Goal: Task Accomplishment & Management: Use online tool/utility

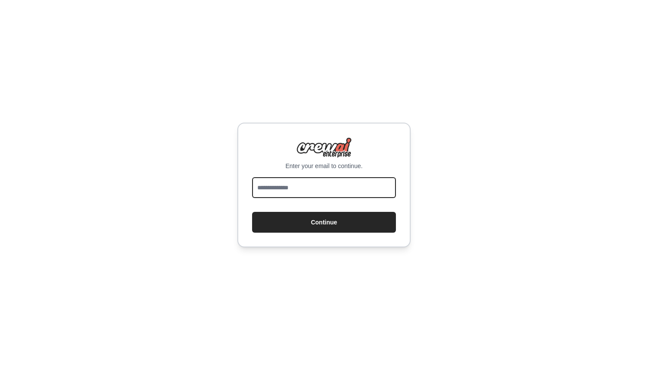
click at [297, 182] on input "email" at bounding box center [324, 187] width 144 height 21
type input "**********"
click at [324, 222] on button "Continue" at bounding box center [324, 222] width 144 height 21
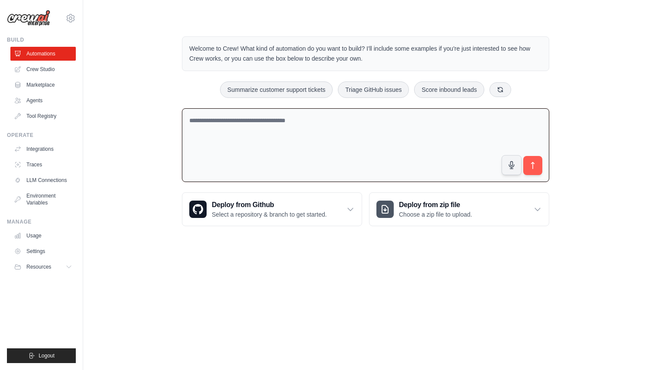
click at [364, 120] on textarea at bounding box center [365, 145] width 367 height 74
type textarea "**********"
click at [265, 121] on textarea "**********" at bounding box center [365, 145] width 367 height 74
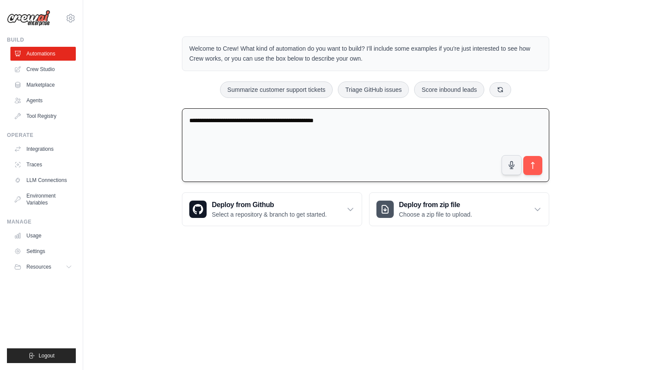
type textarea "**********"
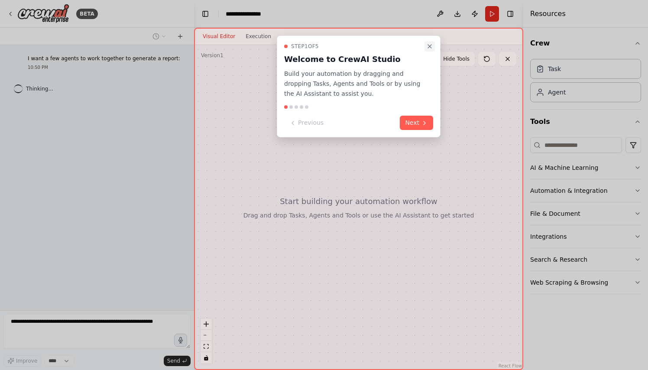
click at [428, 48] on icon "Close walkthrough" at bounding box center [429, 46] width 3 height 3
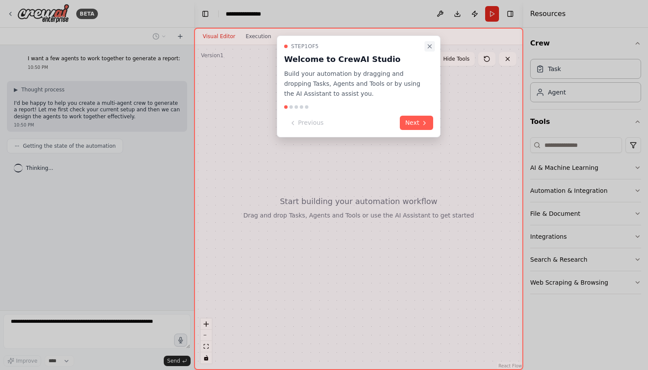
click at [430, 48] on icon "Close walkthrough" at bounding box center [429, 46] width 7 height 7
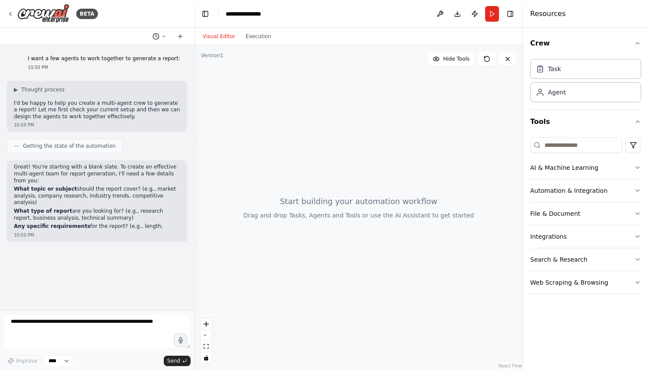
click at [165, 35] on icon at bounding box center [163, 36] width 5 height 5
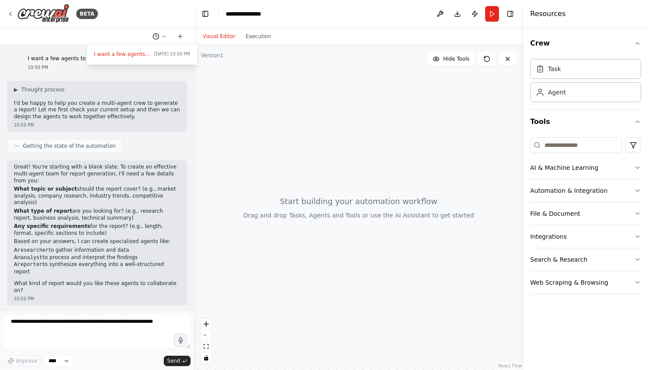
click at [165, 35] on div at bounding box center [97, 185] width 194 height 370
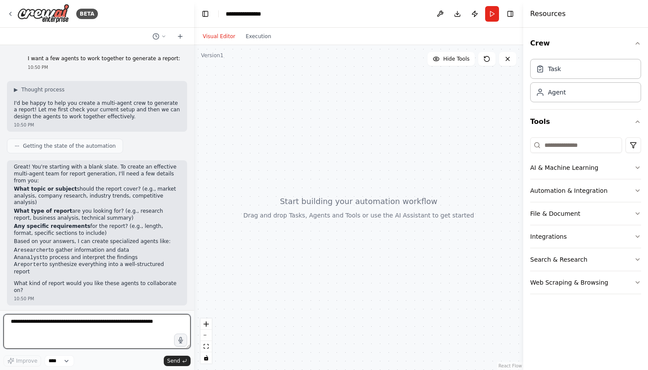
click at [75, 324] on textarea at bounding box center [96, 331] width 187 height 35
click at [107, 332] on textarea at bounding box center [96, 331] width 187 height 35
type textarea "*"
type textarea "******"
type textarea "**********"
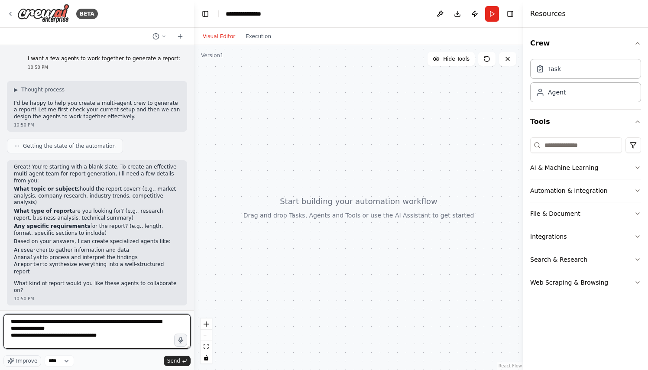
click at [37, 321] on textarea "**********" at bounding box center [96, 331] width 187 height 35
click at [86, 320] on textarea "**********" at bounding box center [96, 331] width 187 height 35
click at [32, 321] on textarea "**********" at bounding box center [96, 331] width 187 height 35
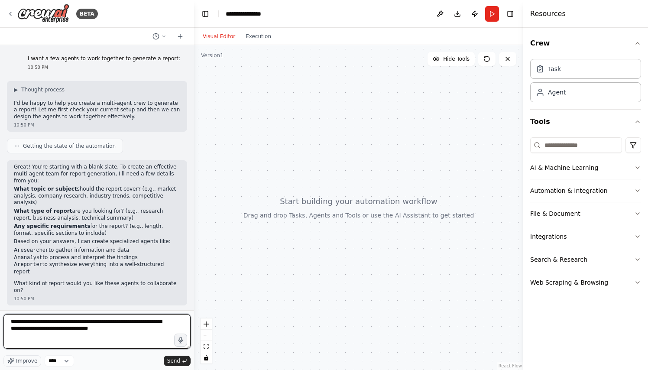
click at [145, 321] on textarea "**********" at bounding box center [96, 331] width 187 height 35
click at [123, 327] on textarea "**********" at bounding box center [96, 331] width 187 height 35
drag, startPoint x: 69, startPoint y: 322, endPoint x: 145, endPoint y: 323, distance: 75.8
click at [145, 323] on textarea "**********" at bounding box center [96, 331] width 187 height 35
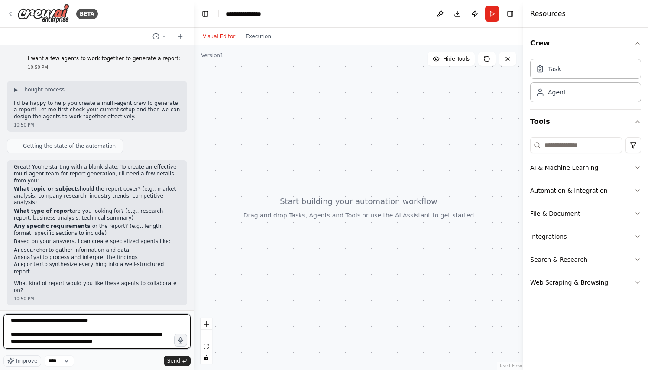
scroll to position [22, 0]
click at [86, 340] on textarea "**********" at bounding box center [96, 331] width 187 height 35
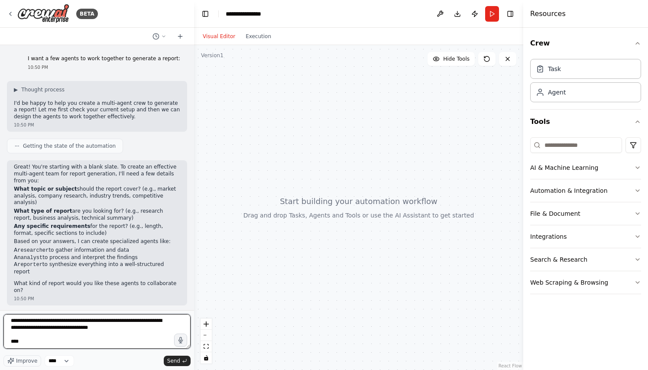
paste textarea "**********"
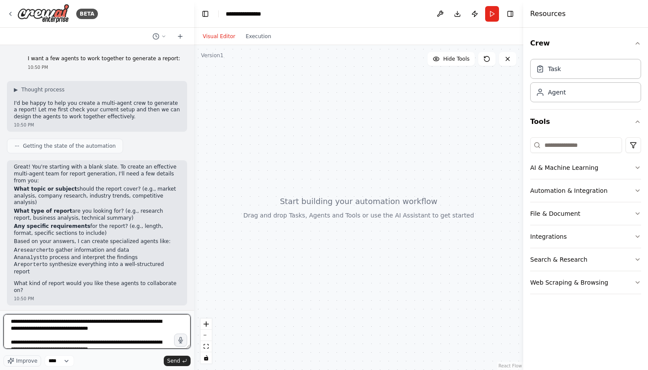
scroll to position [0, 0]
click at [147, 321] on textarea "**********" at bounding box center [96, 331] width 187 height 35
click at [31, 328] on textarea "**********" at bounding box center [96, 331] width 187 height 35
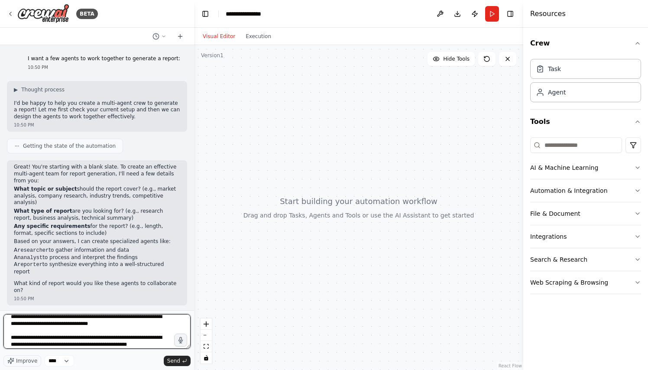
scroll to position [21, 0]
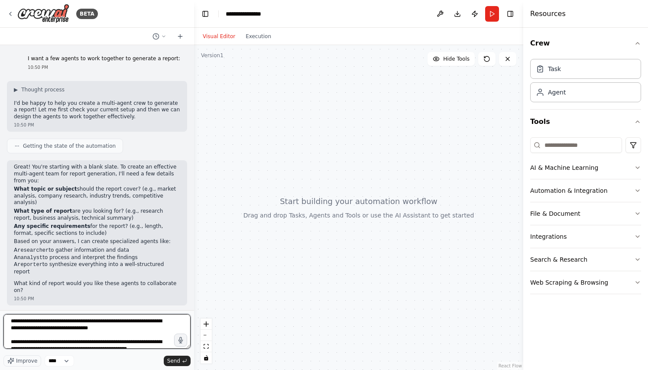
drag, startPoint x: 12, startPoint y: 327, endPoint x: 132, endPoint y: 334, distance: 120.1
click at [132, 334] on textarea "**********" at bounding box center [96, 331] width 187 height 35
click at [113, 330] on textarea "**********" at bounding box center [96, 331] width 187 height 35
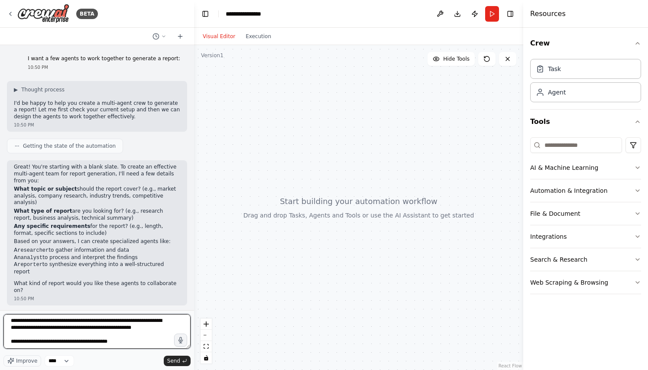
click at [62, 340] on textarea "**********" at bounding box center [96, 331] width 187 height 35
click at [123, 342] on textarea "**********" at bounding box center [96, 331] width 187 height 35
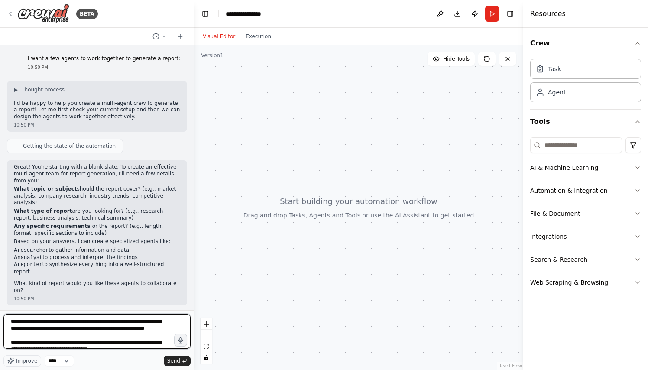
scroll to position [0, 0]
drag, startPoint x: 155, startPoint y: 322, endPoint x: 56, endPoint y: 327, distance: 99.4
click at [56, 327] on textarea "**********" at bounding box center [96, 331] width 187 height 35
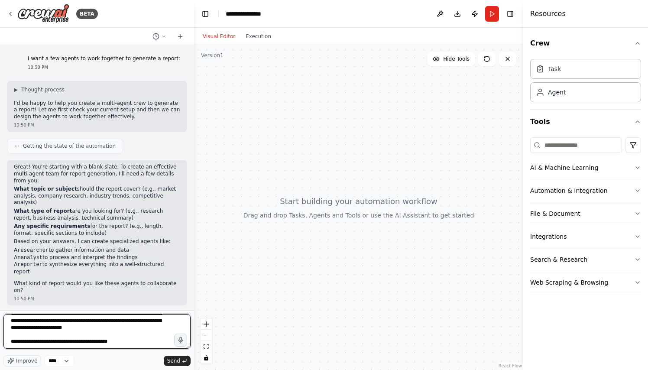
scroll to position [56, 0]
click at [10, 341] on textarea "**********" at bounding box center [96, 331] width 187 height 35
paste textarea "**********"
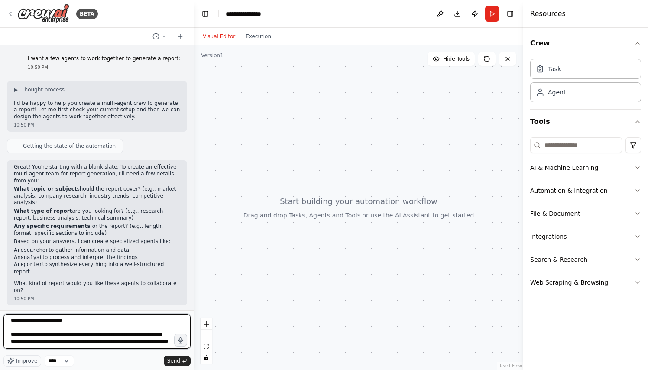
scroll to position [70, 0]
click at [147, 334] on textarea "**********" at bounding box center [96, 331] width 187 height 35
click at [47, 347] on textarea "**********" at bounding box center [96, 331] width 187 height 35
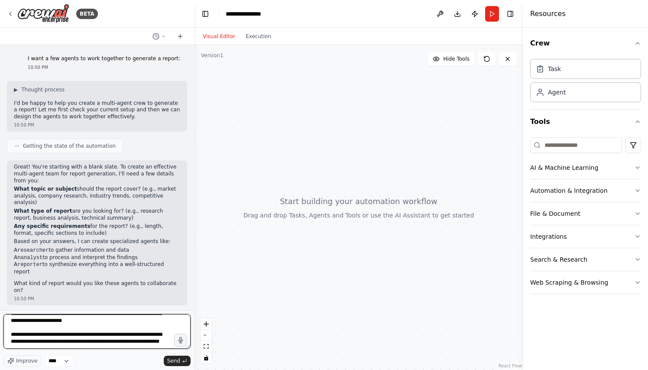
paste textarea "**********"
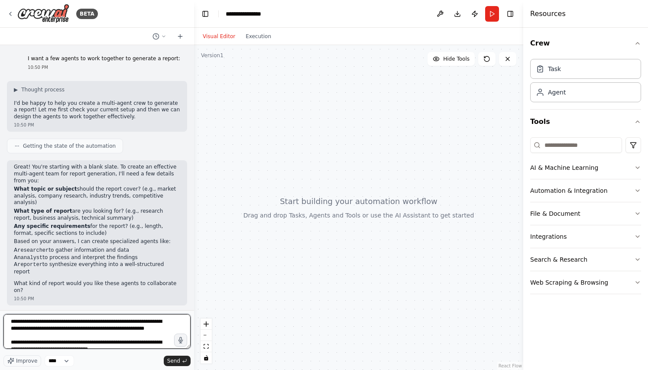
scroll to position [0, 0]
drag, startPoint x: 121, startPoint y: 328, endPoint x: 30, endPoint y: 337, distance: 90.9
click at [30, 337] on textarea "**********" at bounding box center [96, 331] width 187 height 35
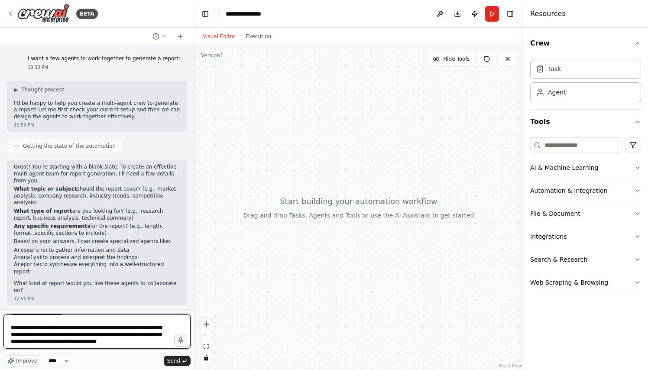
scroll to position [84, 0]
click at [40, 340] on textarea "**********" at bounding box center [96, 331] width 187 height 35
paste textarea "**********"
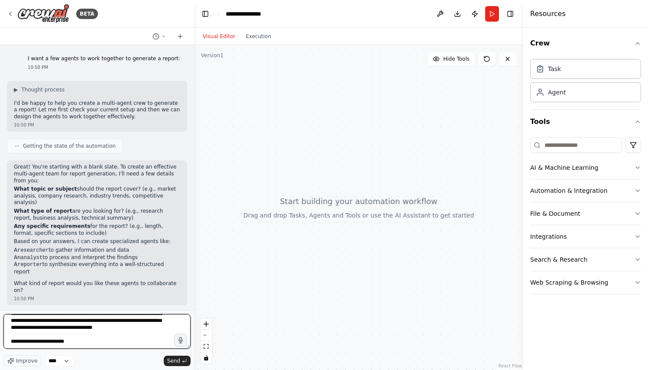
click at [12, 345] on textarea "**********" at bounding box center [96, 331] width 187 height 35
click at [13, 340] on textarea "**********" at bounding box center [96, 331] width 187 height 35
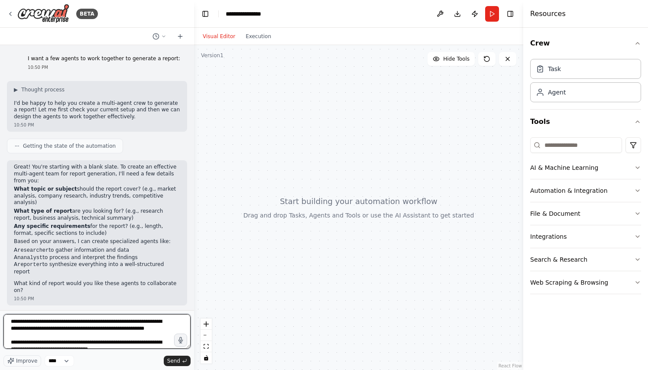
scroll to position [0, 0]
click at [113, 329] on textarea "**********" at bounding box center [96, 331] width 187 height 35
paste textarea "**********"
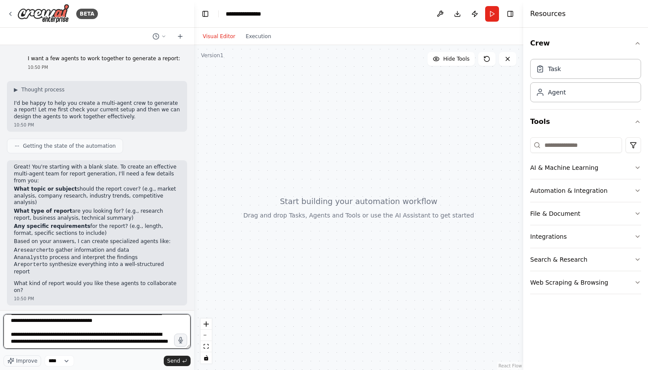
scroll to position [112, 0]
click at [80, 340] on textarea "**********" at bounding box center [96, 331] width 187 height 35
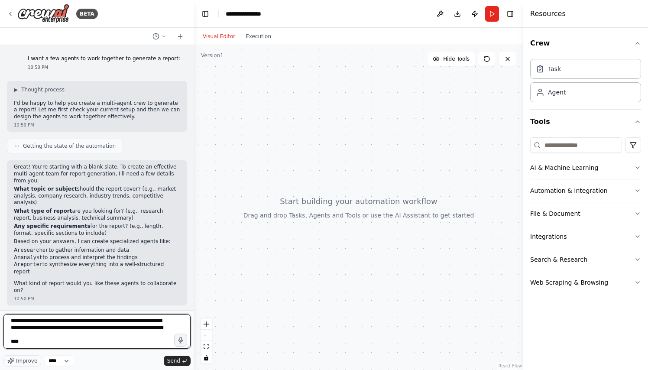
paste textarea "**********"
drag, startPoint x: 64, startPoint y: 321, endPoint x: 31, endPoint y: 337, distance: 36.2
click at [31, 337] on textarea "**********" at bounding box center [96, 331] width 187 height 35
click at [146, 342] on textarea "**********" at bounding box center [96, 331] width 187 height 35
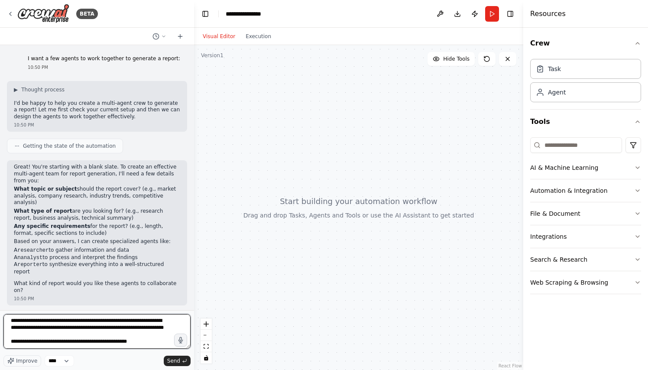
paste textarea "**********"
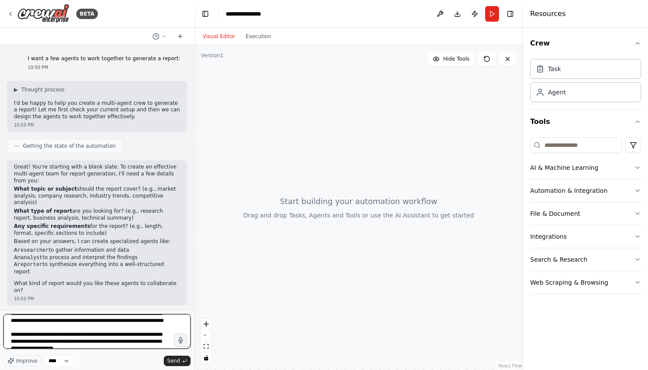
scroll to position [126, 0]
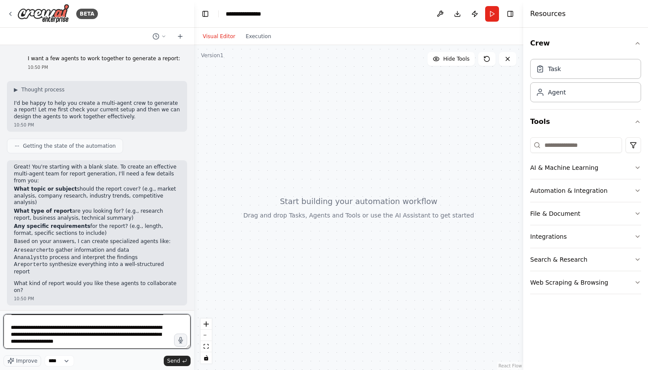
click at [154, 334] on textarea "**********" at bounding box center [96, 331] width 187 height 35
paste textarea "**********"
type textarea "**********"
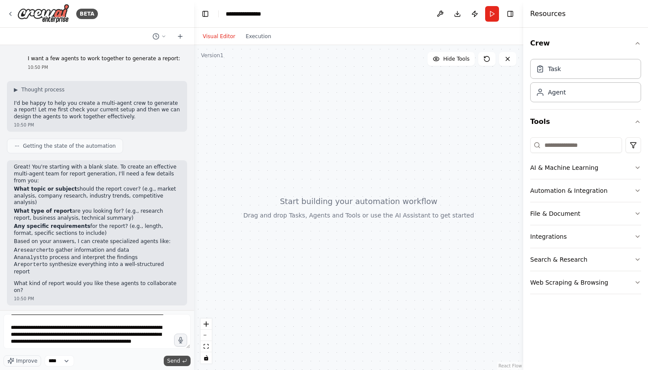
click at [180, 359] on button "Send" at bounding box center [177, 361] width 27 height 10
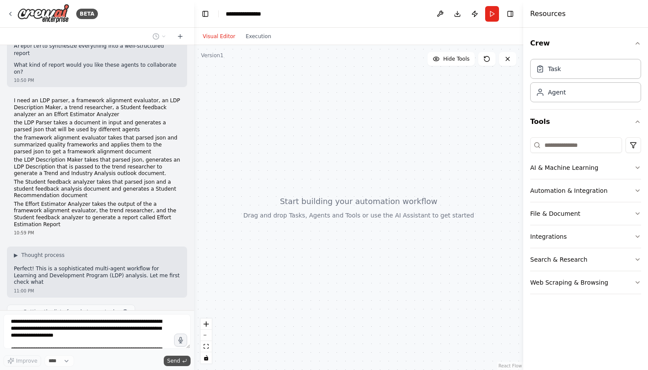
scroll to position [225, 0]
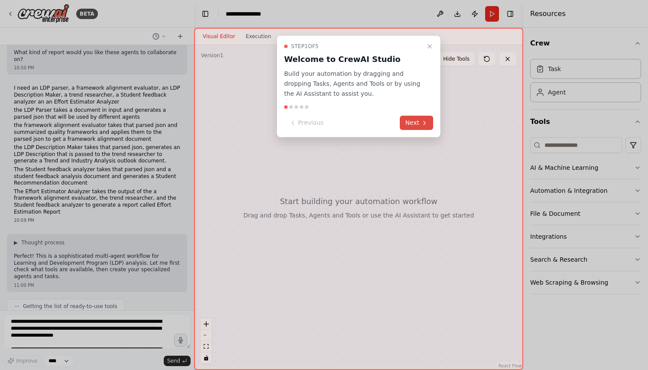
click at [412, 123] on button "Next" at bounding box center [416, 123] width 33 height 14
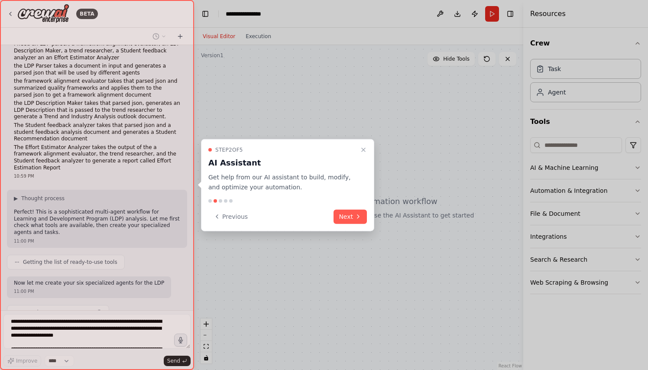
scroll to position [282, 0]
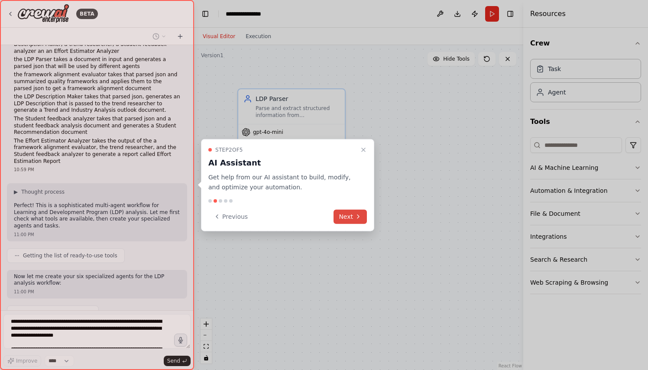
click at [348, 215] on button "Next" at bounding box center [350, 216] width 33 height 14
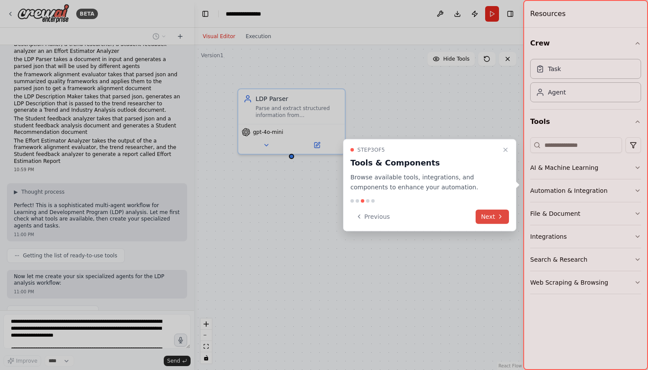
scroll to position [303, 0]
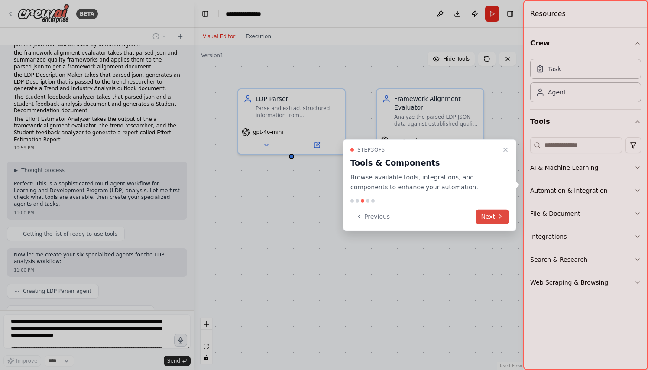
click at [490, 217] on button "Next" at bounding box center [492, 216] width 33 height 14
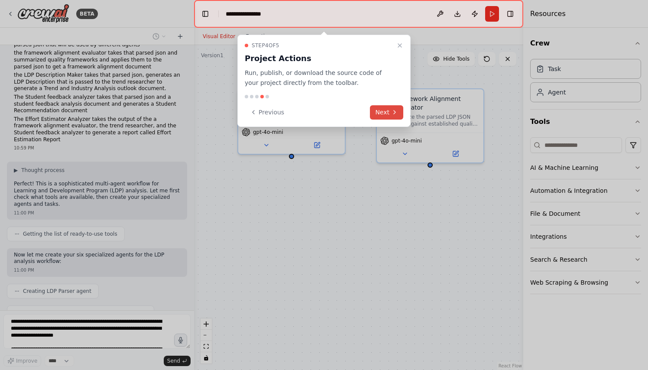
click at [390, 113] on button "Next" at bounding box center [386, 112] width 33 height 14
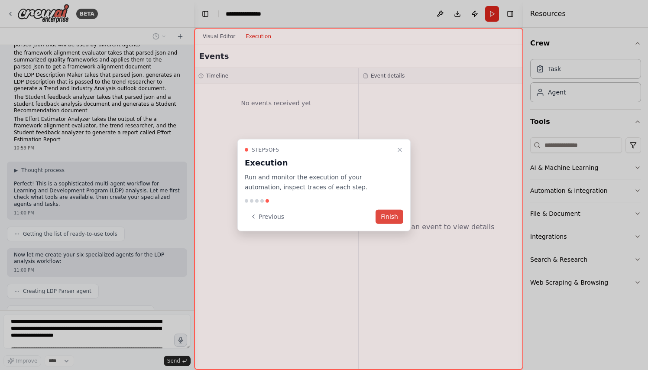
click at [390, 215] on button "Finish" at bounding box center [390, 216] width 28 height 14
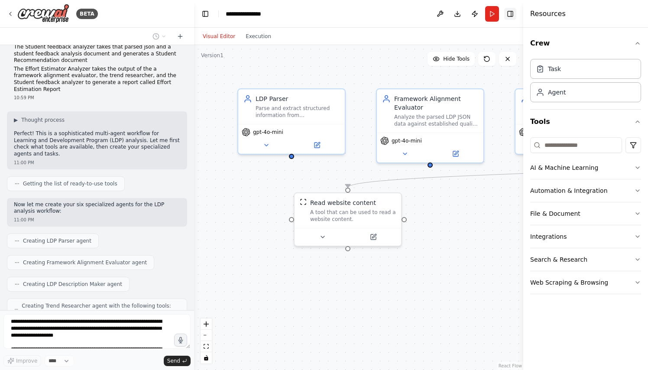
scroll to position [375, 0]
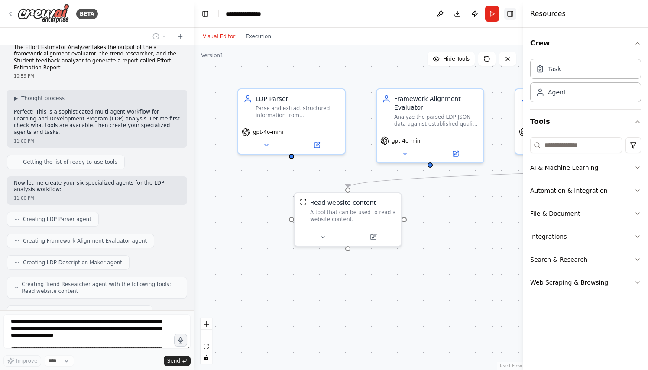
click at [512, 13] on button "Toggle Right Sidebar" at bounding box center [510, 14] width 12 height 12
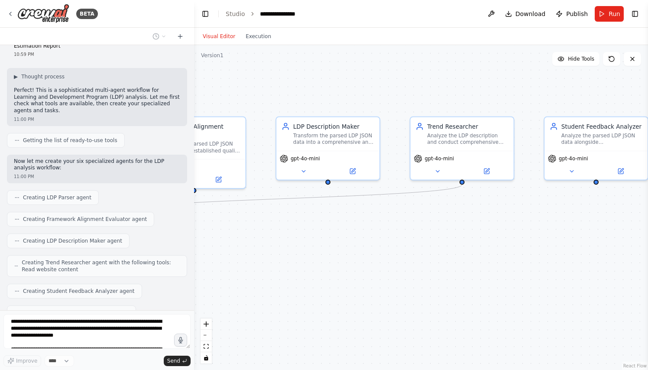
scroll to position [447, 0]
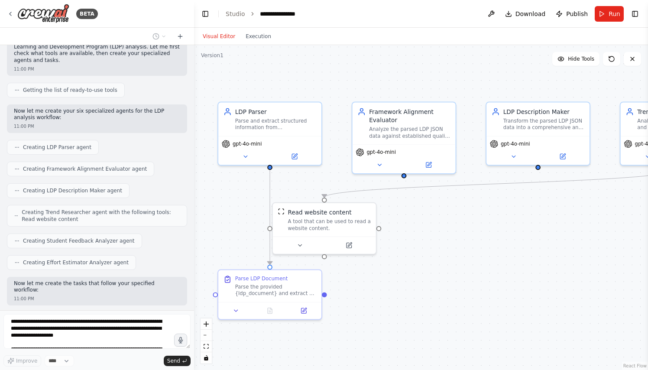
drag, startPoint x: 580, startPoint y: 248, endPoint x: 553, endPoint y: 254, distance: 28.0
click at [553, 254] on div ".deletable-edge-delete-btn { width: 20px; height: 20px; border: 0px solid #ffff…" at bounding box center [421, 207] width 454 height 325
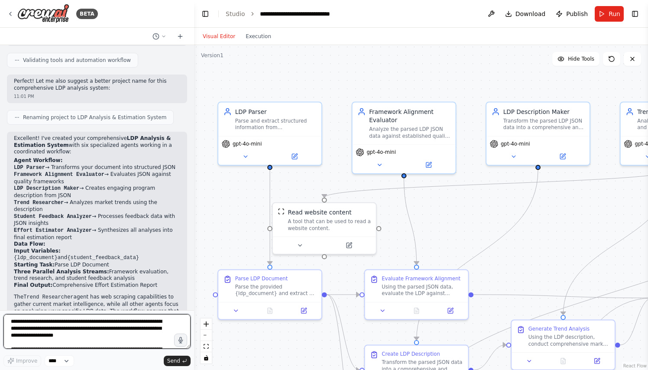
scroll to position [0, 0]
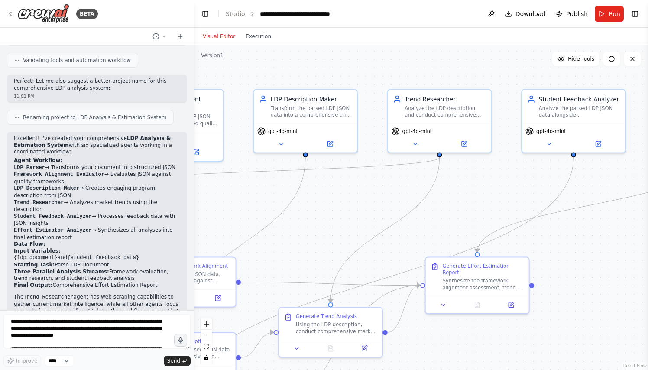
drag, startPoint x: 620, startPoint y: 212, endPoint x: 383, endPoint y: 199, distance: 236.9
click at [383, 199] on div ".deletable-edge-delete-btn { width: 20px; height: 20px; border: 0px solid #ffff…" at bounding box center [421, 207] width 454 height 325
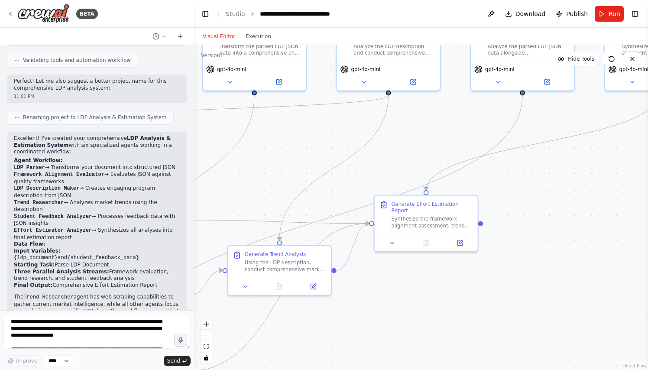
drag, startPoint x: 583, startPoint y: 253, endPoint x: 536, endPoint y: 191, distance: 77.9
click at [536, 191] on div ".deletable-edge-delete-btn { width: 20px; height: 20px; border: 0px solid #ffff…" at bounding box center [421, 207] width 454 height 325
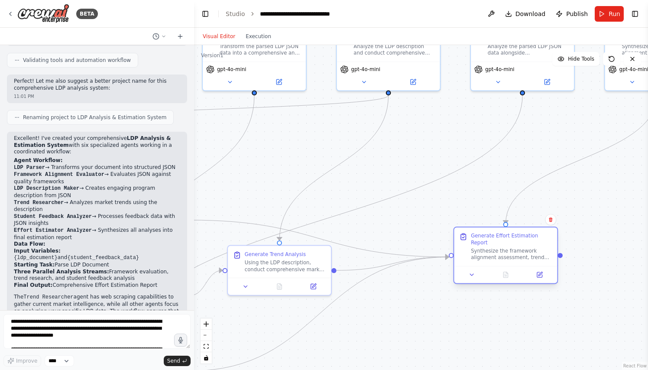
drag, startPoint x: 453, startPoint y: 211, endPoint x: 534, endPoint y: 245, distance: 87.5
click at [534, 245] on div "Generate Effort Estimation Report" at bounding box center [511, 239] width 81 height 13
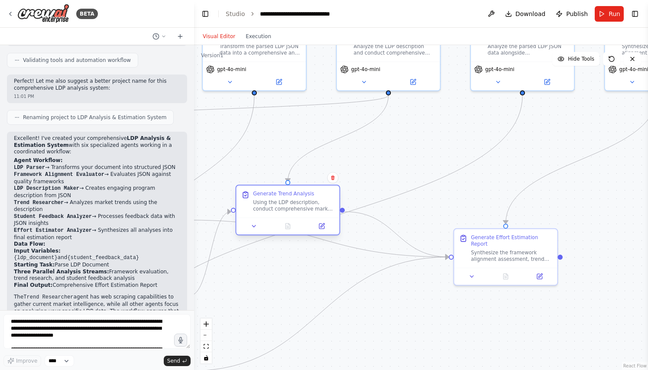
drag, startPoint x: 301, startPoint y: 265, endPoint x: 309, endPoint y: 195, distance: 70.2
click at [309, 199] on div "Using the LDP description, conduct comprehensive market research to identify cu…" at bounding box center [293, 205] width 81 height 13
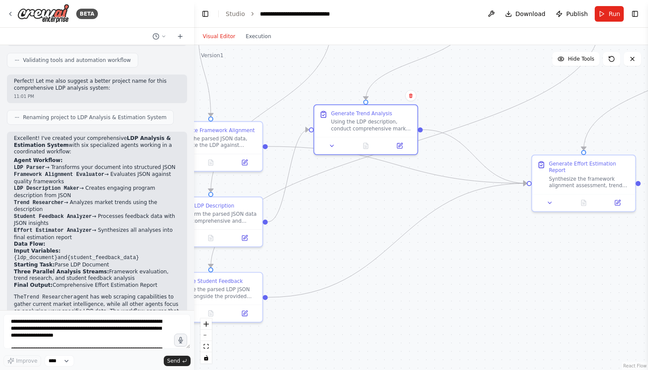
drag, startPoint x: 284, startPoint y: 301, endPoint x: 364, endPoint y: 224, distance: 110.9
click at [364, 224] on div ".deletable-edge-delete-btn { width: 20px; height: 20px; border: 0px solid #ffff…" at bounding box center [421, 207] width 454 height 325
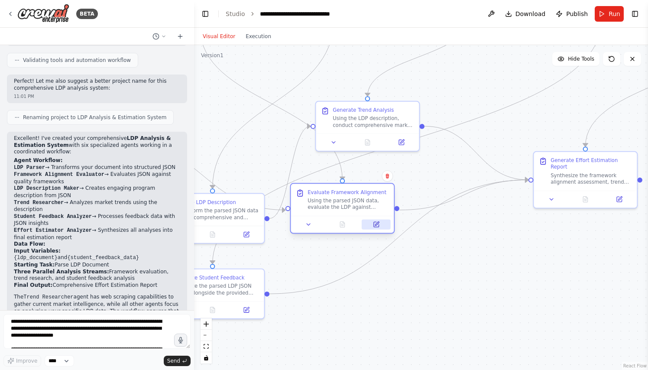
drag, startPoint x: 246, startPoint y: 159, endPoint x: 373, endPoint y: 229, distance: 145.2
click at [373, 229] on button at bounding box center [376, 225] width 29 height 10
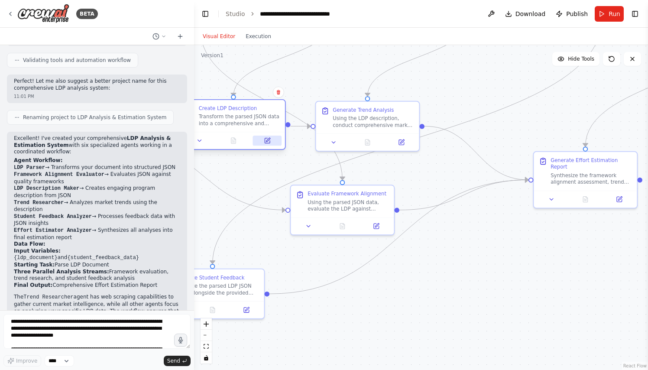
drag, startPoint x: 245, startPoint y: 229, endPoint x: 265, endPoint y: 141, distance: 90.5
click at [265, 141] on button at bounding box center [267, 141] width 29 height 10
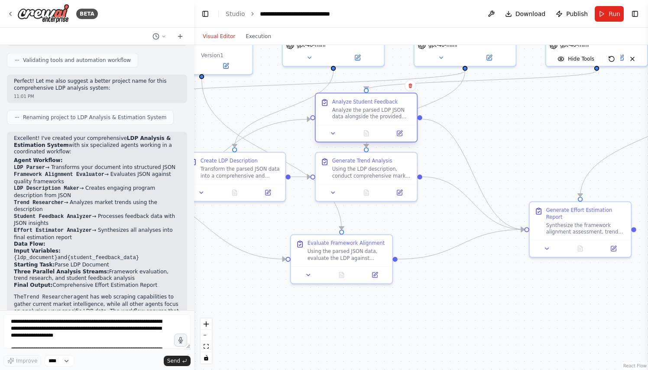
drag, startPoint x: 246, startPoint y: 283, endPoint x: 397, endPoint y: 108, distance: 231.3
click at [397, 108] on div "Analyze the parsed LDP JSON data alongside the provided {student_feedback_data}…" at bounding box center [372, 113] width 80 height 13
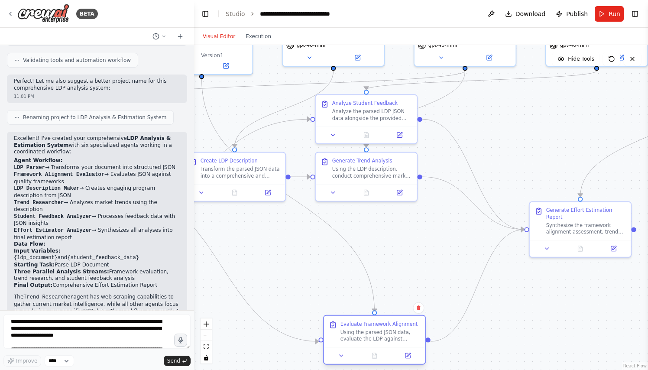
drag, startPoint x: 369, startPoint y: 255, endPoint x: 399, endPoint y: 337, distance: 87.3
click at [399, 337] on div "Using the parsed JSON data, evaluate the LDP against established quality framew…" at bounding box center [380, 335] width 80 height 13
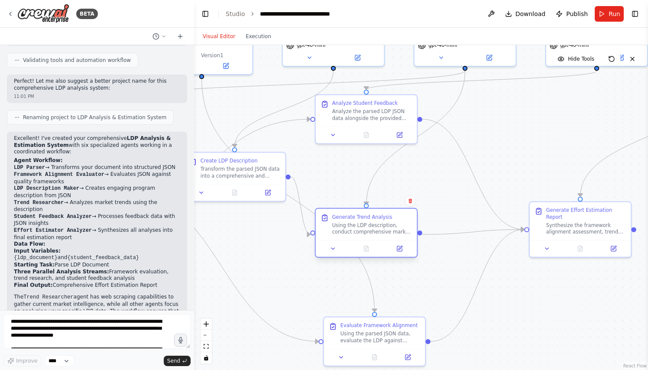
drag, startPoint x: 371, startPoint y: 185, endPoint x: 373, endPoint y: 238, distance: 53.8
click at [373, 238] on div "Generate Trend Analysis Using the LDP description, conduct comprehensive market…" at bounding box center [366, 233] width 103 height 50
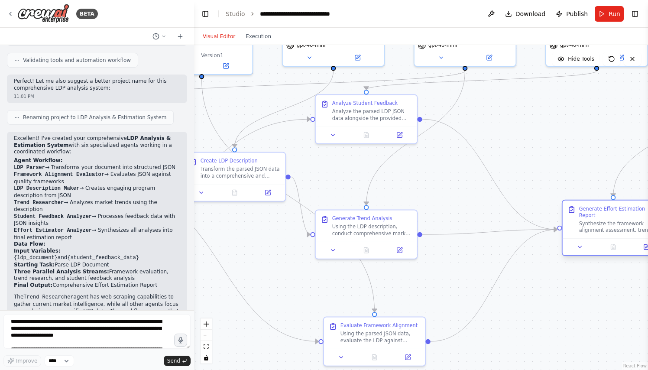
drag, startPoint x: 561, startPoint y: 229, endPoint x: 598, endPoint y: 229, distance: 37.7
click at [598, 229] on div "Synthesize the framework alignment assessment, trend analysis, and student reco…" at bounding box center [619, 226] width 80 height 13
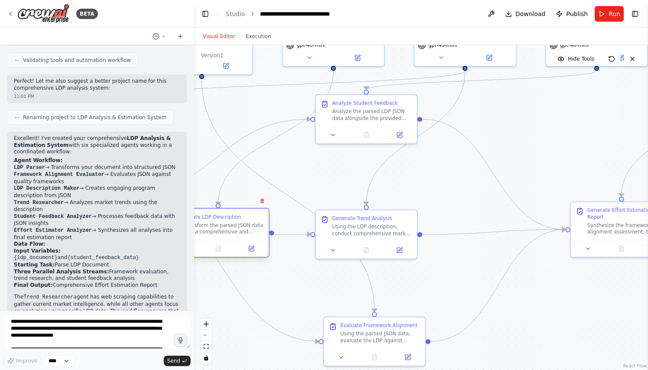
drag, startPoint x: 263, startPoint y: 185, endPoint x: 247, endPoint y: 240, distance: 57.5
click at [247, 240] on div at bounding box center [218, 248] width 101 height 17
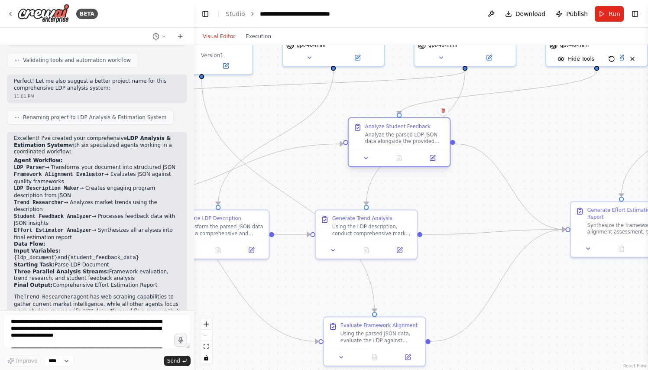
drag, startPoint x: 351, startPoint y: 113, endPoint x: 386, endPoint y: 136, distance: 42.5
click at [386, 136] on div "Analyze the parsed LDP JSON data alongside the provided {student_feedback_data}…" at bounding box center [405, 137] width 80 height 13
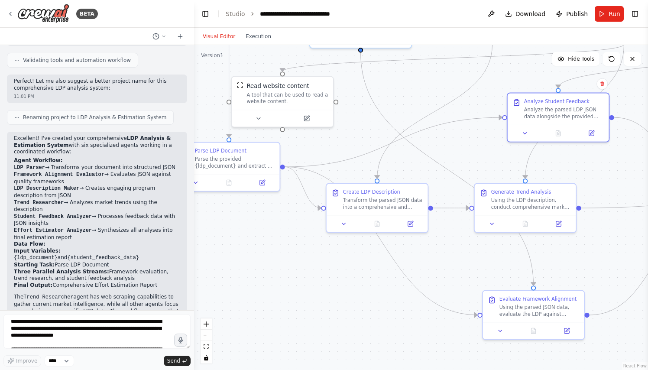
drag, startPoint x: 302, startPoint y: 181, endPoint x: 461, endPoint y: 155, distance: 161.2
click at [461, 155] on div ".deletable-edge-delete-btn { width: 20px; height: 20px; border: 0px solid #ffff…" at bounding box center [421, 207] width 454 height 325
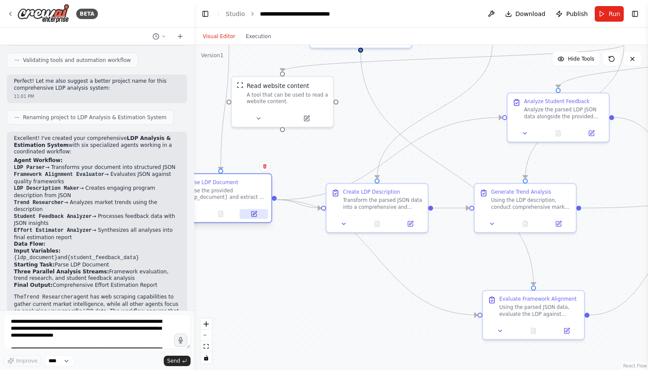
drag, startPoint x: 252, startPoint y: 176, endPoint x: 244, endPoint y: 213, distance: 37.7
click at [244, 213] on div at bounding box center [220, 213] width 101 height 17
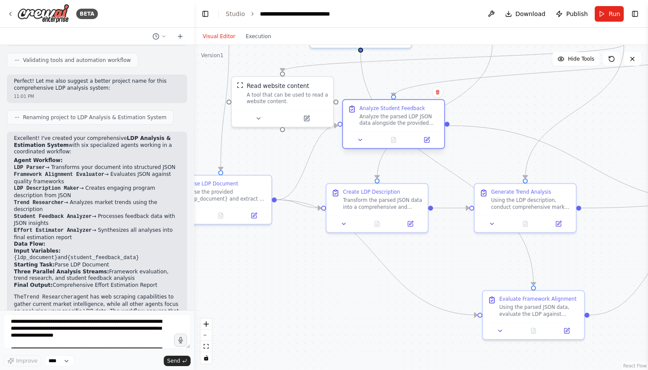
drag, startPoint x: 554, startPoint y: 123, endPoint x: 392, endPoint y: 133, distance: 161.4
click at [392, 133] on div at bounding box center [393, 139] width 101 height 17
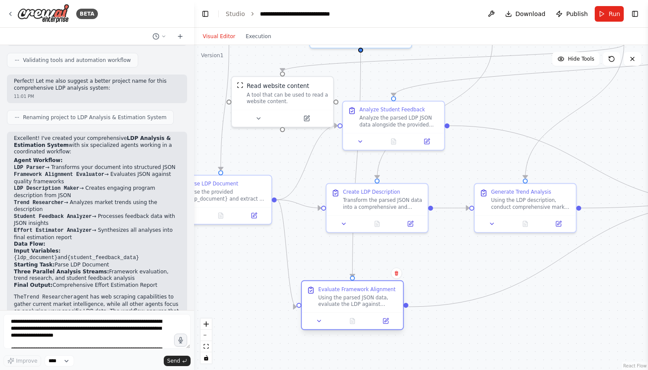
drag, startPoint x: 532, startPoint y: 311, endPoint x: 352, endPoint y: 302, distance: 180.5
click at [352, 302] on div "Using the parsed JSON data, evaluate the LDP against established quality framew…" at bounding box center [358, 300] width 80 height 13
click at [452, 136] on div ".deletable-edge-delete-btn { width: 20px; height: 20px; border: 0px solid #ffff…" at bounding box center [421, 207] width 454 height 325
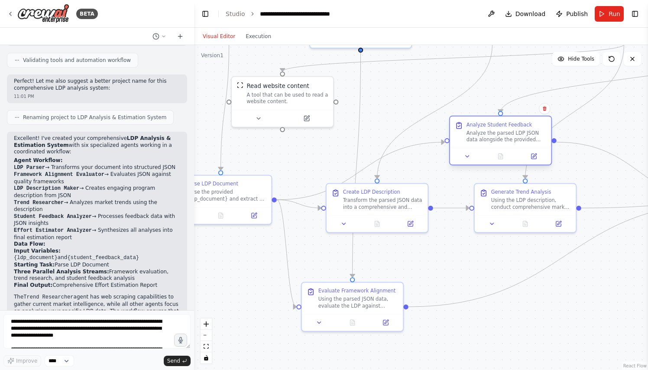
drag, startPoint x: 399, startPoint y: 126, endPoint x: 507, endPoint y: 146, distance: 109.1
click at [507, 146] on div "Analyze Student Feedback Analyze the parsed LDP JSON data alongside the provide…" at bounding box center [500, 132] width 101 height 31
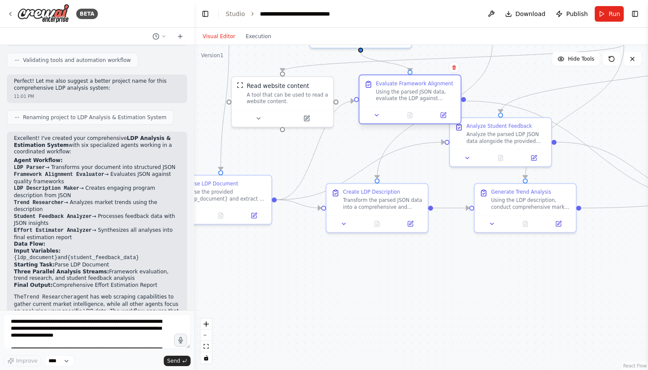
drag, startPoint x: 354, startPoint y: 309, endPoint x: 409, endPoint y: 106, distance: 210.9
click at [409, 106] on div "Evaluate Framework Alignment Using the parsed JSON data, evaluate the LDP again…" at bounding box center [410, 90] width 101 height 31
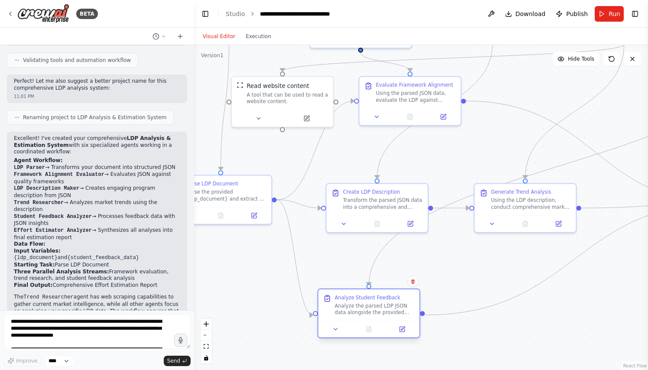
drag, startPoint x: 486, startPoint y: 146, endPoint x: 355, endPoint y: 322, distance: 219.5
click at [355, 322] on div "Analyze Student Feedback Analyze the parsed LDP JSON data alongside the provide…" at bounding box center [369, 314] width 103 height 50
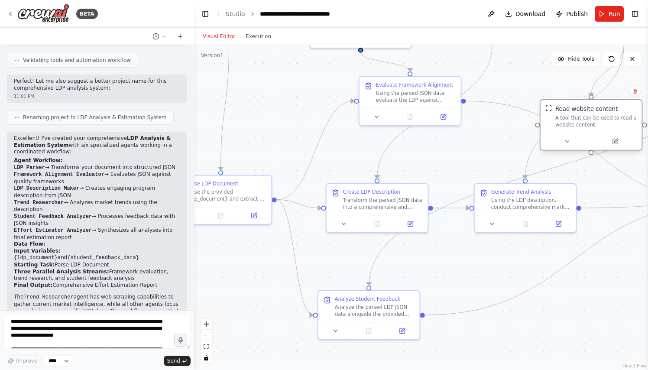
drag, startPoint x: 290, startPoint y: 95, endPoint x: 597, endPoint y: 121, distance: 308.2
click at [597, 121] on div "A tool that can be used to read a website content." at bounding box center [595, 121] width 81 height 13
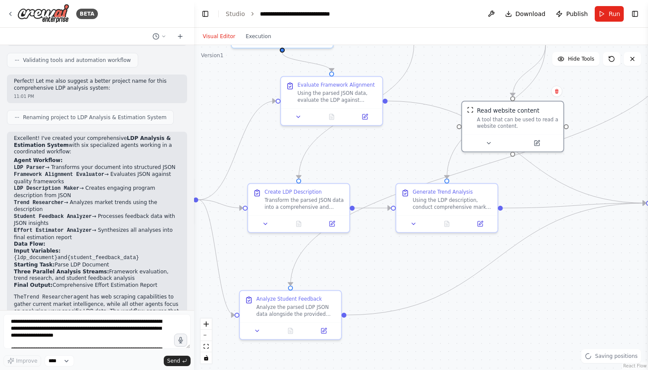
drag, startPoint x: 483, startPoint y: 160, endPoint x: 393, endPoint y: 162, distance: 89.7
click at [393, 162] on div ".deletable-edge-delete-btn { width: 20px; height: 20px; border: 0px solid #ffff…" at bounding box center [421, 207] width 454 height 325
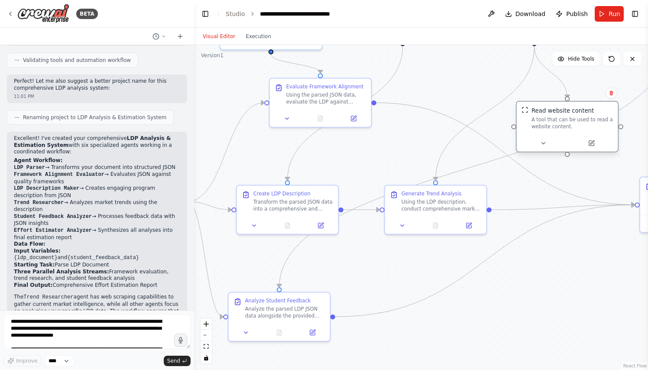
drag, startPoint x: 497, startPoint y: 130, endPoint x: 556, endPoint y: 133, distance: 59.0
click at [556, 133] on div "Read website content A tool that can be used to read a website content." at bounding box center [567, 118] width 101 height 33
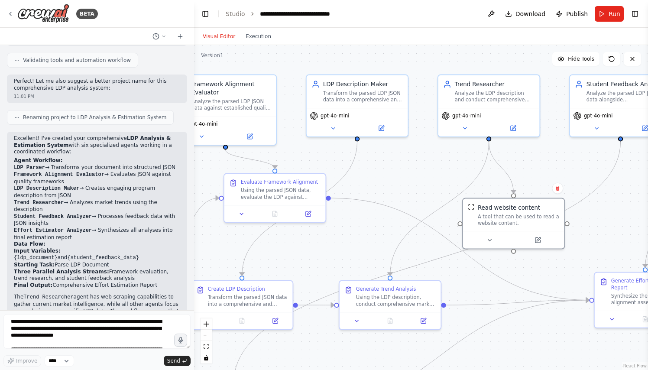
drag, startPoint x: 549, startPoint y: 192, endPoint x: 504, endPoint y: 287, distance: 105.6
click at [504, 287] on div ".deletable-edge-delete-btn { width: 20px; height: 20px; border: 0px solid #ffff…" at bounding box center [421, 207] width 454 height 325
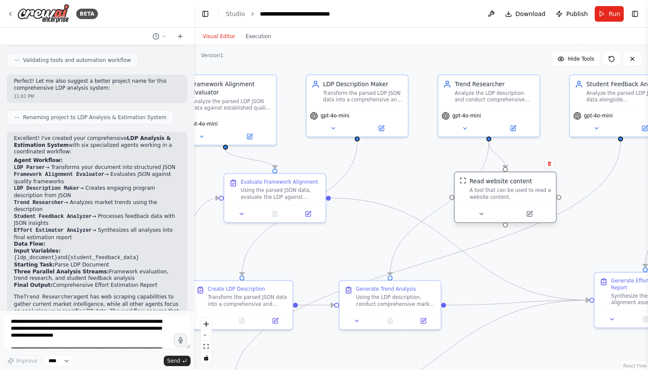
drag, startPoint x: 530, startPoint y: 221, endPoint x: 524, endPoint y: 194, distance: 27.6
click at [524, 194] on div "A tool that can be used to read a website content." at bounding box center [510, 193] width 81 height 13
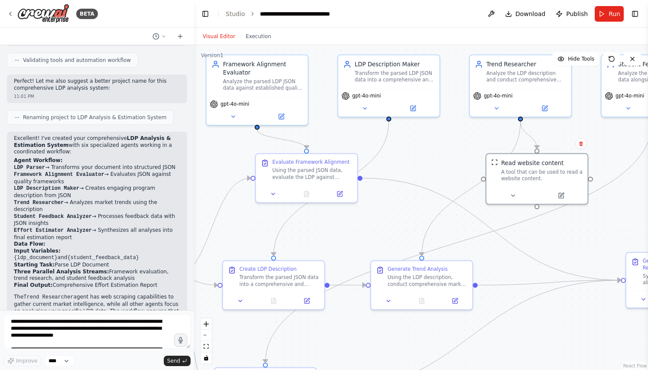
drag, startPoint x: 619, startPoint y: 216, endPoint x: 651, endPoint y: 196, distance: 37.4
click at [648, 196] on html "BETA I want a few agents to work together to generate a report: 10:50 PM ▶ Thou…" at bounding box center [324, 185] width 648 height 370
click at [492, 18] on button at bounding box center [491, 14] width 14 height 16
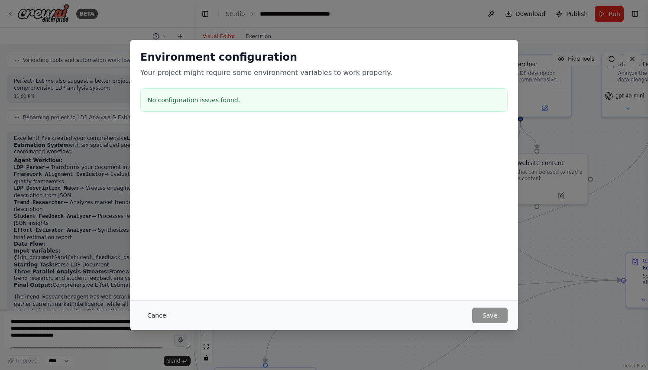
click at [157, 316] on button "Cancel" at bounding box center [157, 316] width 34 height 16
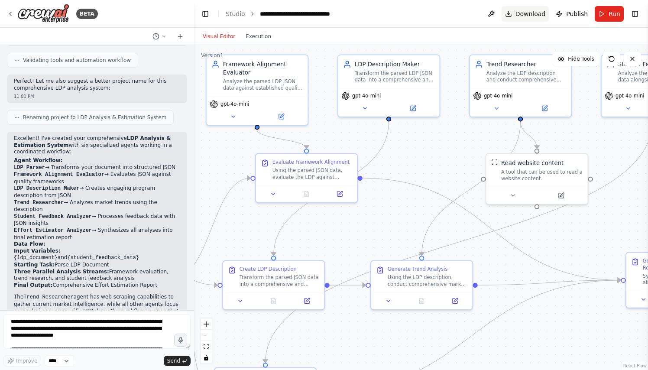
click at [523, 17] on span "Download" at bounding box center [531, 14] width 30 height 9
click at [130, 315] on textarea "**********" at bounding box center [96, 331] width 187 height 35
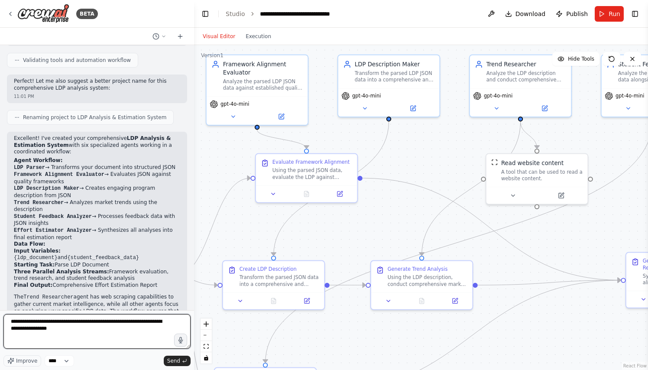
type textarea "**********"
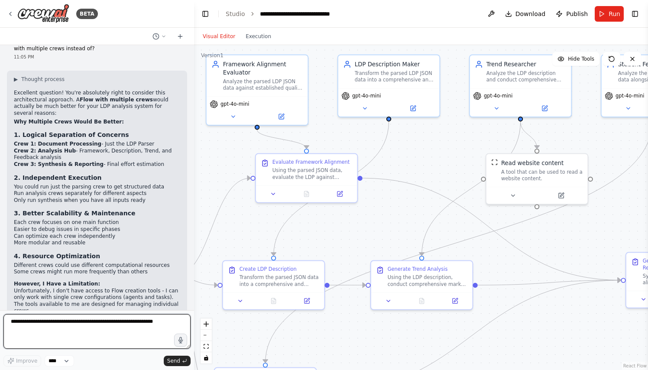
scroll to position [1213, 0]
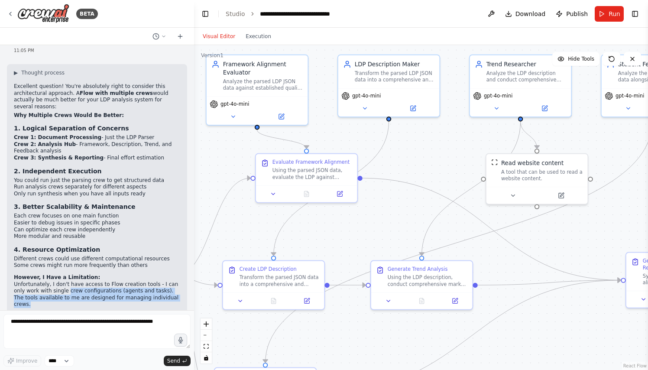
drag, startPoint x: 55, startPoint y: 219, endPoint x: 158, endPoint y: 229, distance: 104.0
click at [159, 281] on p "Unfortunately, I don't have access to Flow creation tools - I can only work wit…" at bounding box center [97, 294] width 166 height 27
click at [158, 281] on p "Unfortunately, I don't have access to Flow creation tools - I can only work wit…" at bounding box center [97, 294] width 166 height 27
drag, startPoint x: 48, startPoint y: 225, endPoint x: 162, endPoint y: 229, distance: 114.4
click at [163, 281] on p "Unfortunately, I don't have access to Flow creation tools - I can only work wit…" at bounding box center [97, 294] width 166 height 27
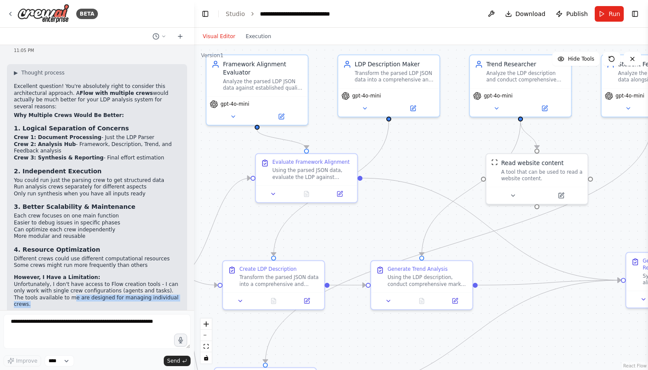
click at [162, 281] on p "Unfortunately, I don't have access to Flow creation tools - I can only work wit…" at bounding box center [97, 294] width 166 height 27
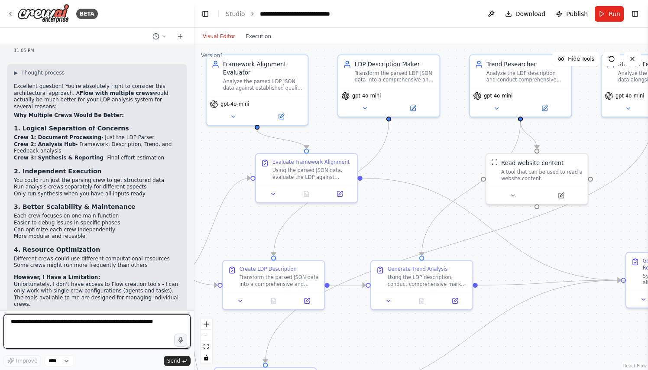
click at [63, 327] on textarea at bounding box center [96, 331] width 187 height 35
type textarea "**********"
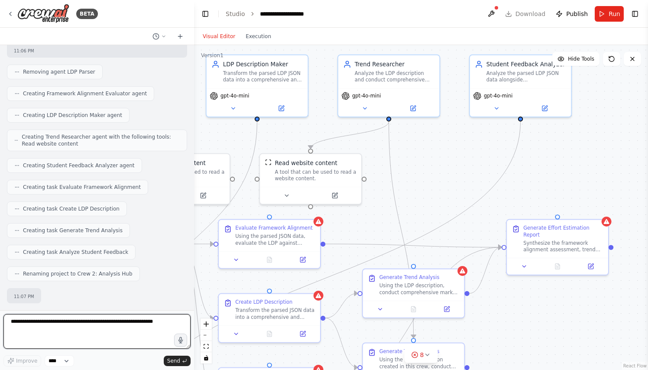
scroll to position [2034, 0]
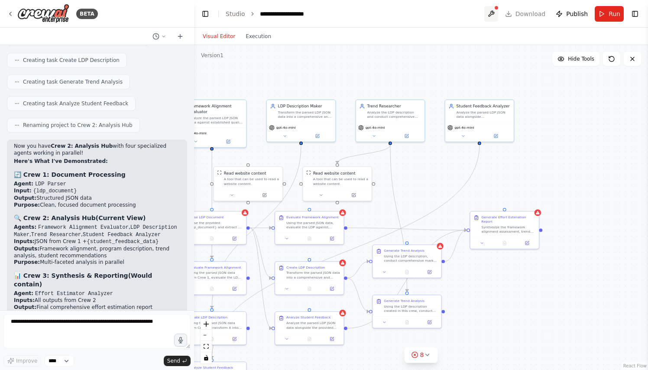
click at [495, 12] on button at bounding box center [491, 14] width 14 height 16
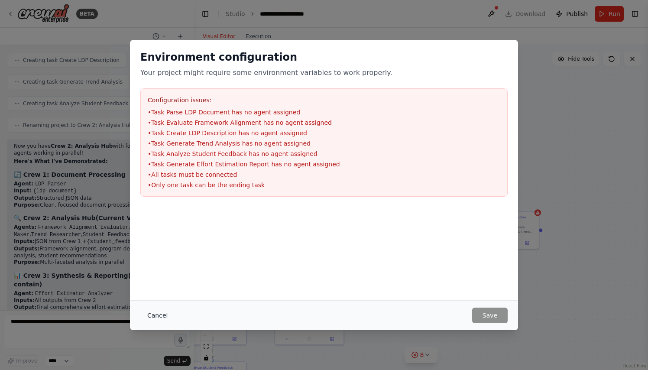
click at [156, 316] on button "Cancel" at bounding box center [157, 316] width 34 height 16
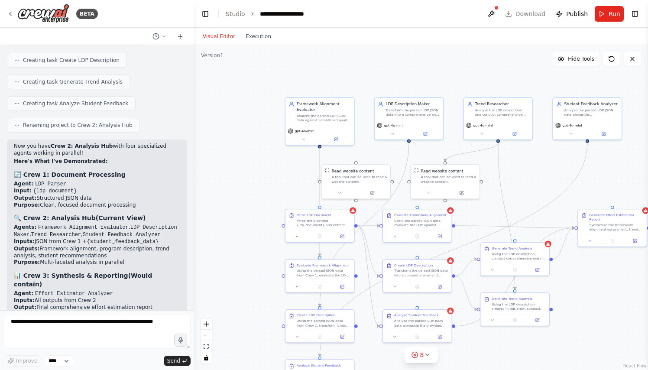
drag, startPoint x: 406, startPoint y: 166, endPoint x: 514, endPoint y: 164, distance: 107.9
click at [514, 164] on div ".deletable-edge-delete-btn { width: 20px; height: 20px; border: 0px solid #ffff…" at bounding box center [421, 207] width 454 height 325
drag, startPoint x: 513, startPoint y: 310, endPoint x: 508, endPoint y: 212, distance: 97.6
click at [508, 212] on div "Generate Trend Analysis Using the LDP description created in this crew, conduct…" at bounding box center [509, 207] width 68 height 21
click at [514, 306] on div ".deletable-edge-delete-btn { width: 20px; height: 20px; border: 0px solid #ffff…" at bounding box center [421, 207] width 454 height 325
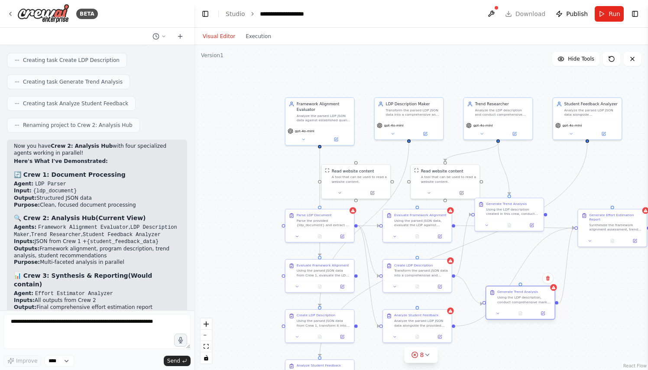
drag, startPoint x: 519, startPoint y: 265, endPoint x: 522, endPoint y: 308, distance: 43.0
click at [522, 308] on div at bounding box center [520, 313] width 68 height 11
drag, startPoint x: 598, startPoint y: 232, endPoint x: 593, endPoint y: 236, distance: 6.6
click at [593, 236] on div "Generate Effort Estimation Report Synthesize the framework alignment assessment…" at bounding box center [604, 227] width 68 height 26
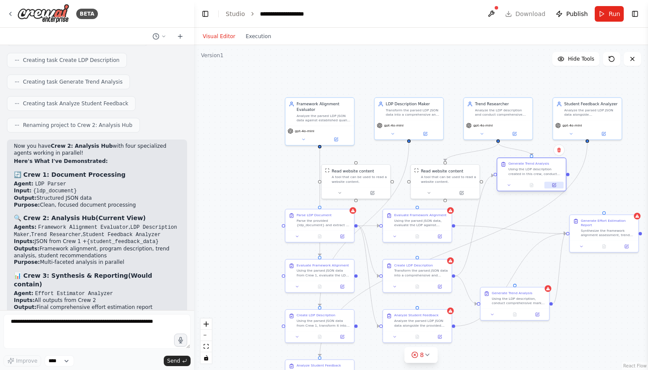
drag, startPoint x: 538, startPoint y: 220, endPoint x: 560, endPoint y: 183, distance: 42.7
click at [560, 183] on div at bounding box center [531, 184] width 68 height 11
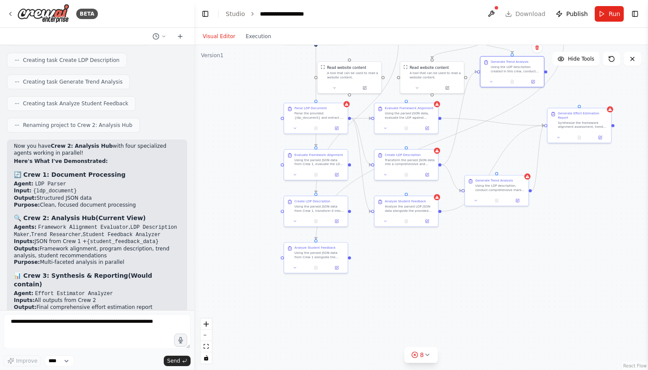
drag, startPoint x: 244, startPoint y: 285, endPoint x: 246, endPoint y: 173, distance: 111.8
click at [246, 173] on div ".deletable-edge-delete-btn { width: 20px; height: 20px; border: 0px solid #ffff…" at bounding box center [421, 207] width 454 height 325
click at [439, 198] on div at bounding box center [437, 196] width 6 height 6
click at [493, 11] on button at bounding box center [491, 14] width 14 height 16
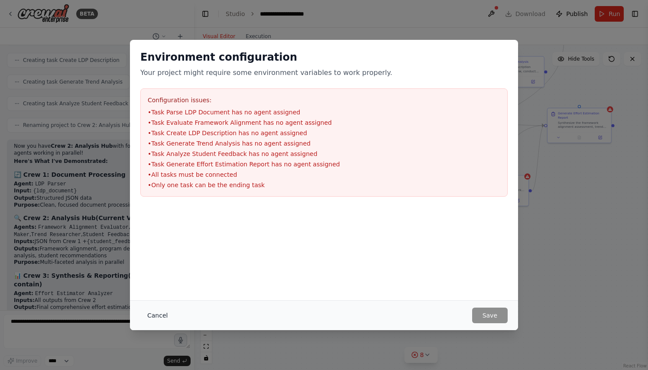
click at [162, 319] on button "Cancel" at bounding box center [157, 316] width 34 height 16
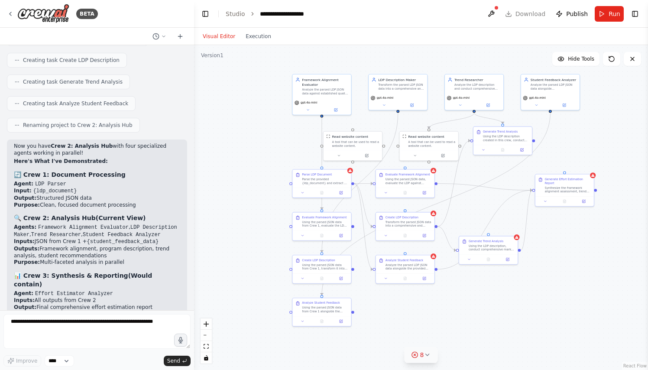
drag, startPoint x: 418, startPoint y: 301, endPoint x: 418, endPoint y: 347, distance: 46.4
click at [419, 348] on div "Version 1 Hide Tools .deletable-edge-delete-btn { width: 20px; height: 20px; bo…" at bounding box center [421, 207] width 454 height 325
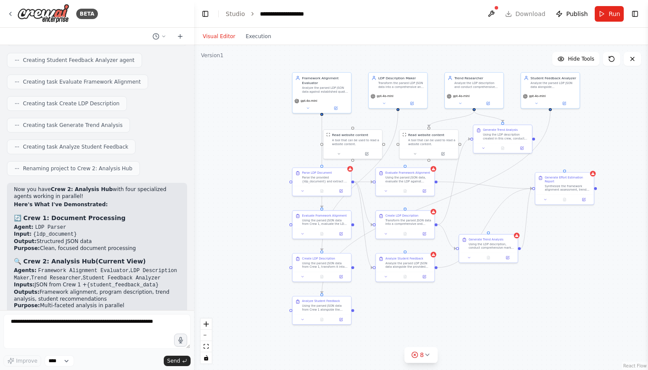
scroll to position [1980, 0]
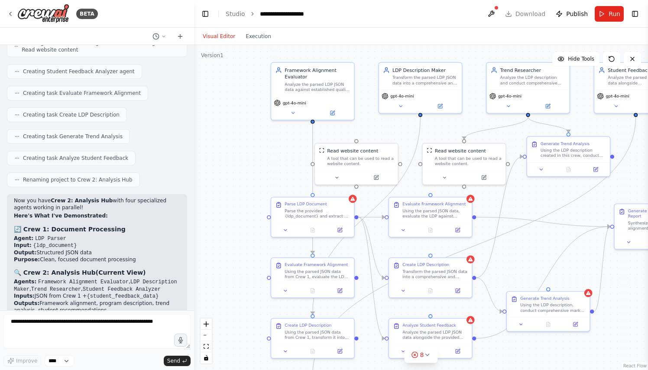
click at [252, 144] on div ".deletable-edge-delete-btn { width: 20px; height: 20px; border: 0px solid #ffff…" at bounding box center [421, 207] width 454 height 325
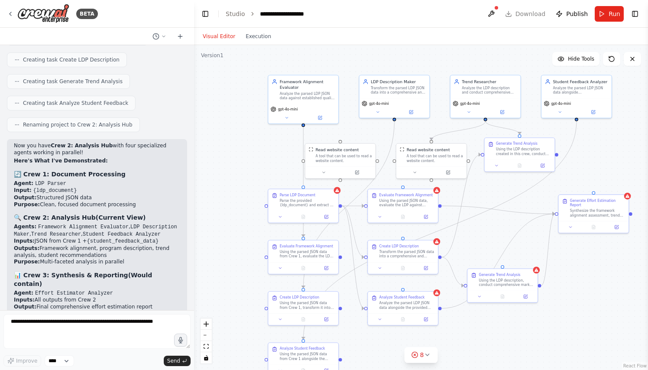
scroll to position [2034, 0]
click at [135, 323] on textarea at bounding box center [96, 331] width 187 height 35
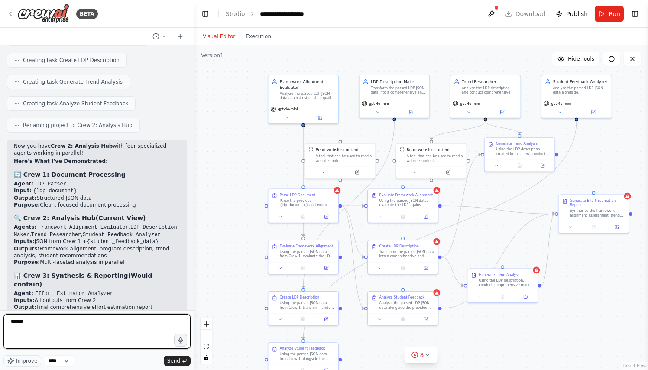
type textarea "*******"
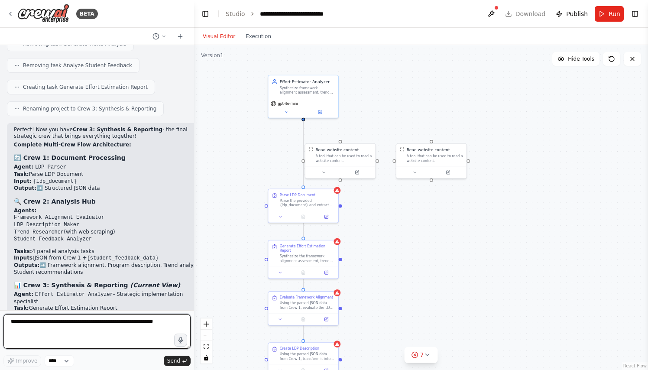
scroll to position [2662, 0]
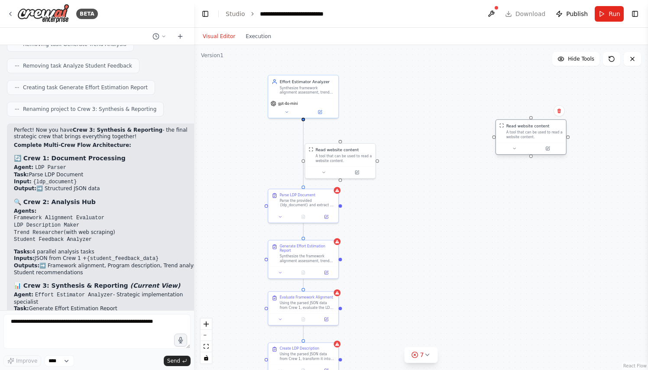
drag, startPoint x: 421, startPoint y: 159, endPoint x: 521, endPoint y: 136, distance: 103.1
click at [521, 136] on div "A tool that can be used to read a website content." at bounding box center [534, 134] width 56 height 9
drag, startPoint x: 354, startPoint y: 165, endPoint x: 453, endPoint y: 109, distance: 113.9
click at [454, 109] on div at bounding box center [446, 114] width 70 height 12
click at [163, 32] on button at bounding box center [159, 36] width 21 height 10
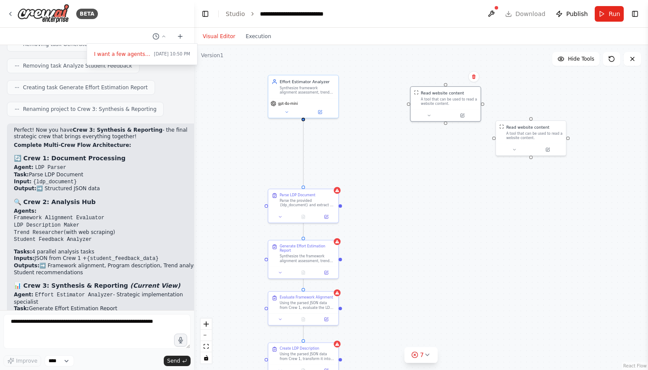
click at [412, 188] on div ".deletable-edge-delete-btn { width: 20px; height: 20px; border: 0px solid #ffff…" at bounding box center [421, 207] width 454 height 325
click at [442, 91] on div "Read website content" at bounding box center [442, 92] width 43 height 6
click at [475, 76] on icon at bounding box center [473, 77] width 3 height 5
click at [458, 75] on button "Confirm" at bounding box center [449, 76] width 31 height 10
drag, startPoint x: 542, startPoint y: 133, endPoint x: 419, endPoint y: 132, distance: 122.6
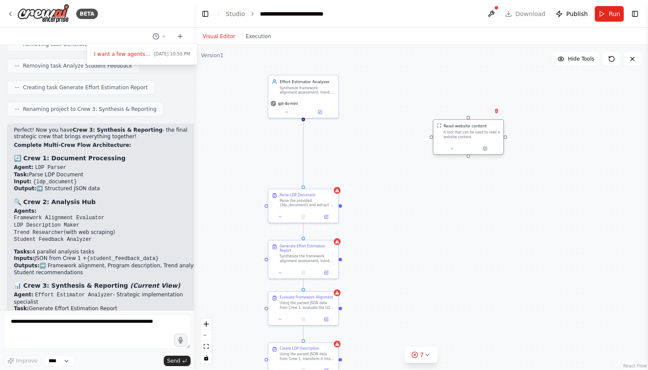
click at [444, 132] on div "A tool that can be used to read a website content." at bounding box center [472, 134] width 56 height 9
click at [340, 94] on div ".deletable-edge-delete-btn { width: 20px; height: 20px; border: 0px solid #ffff…" at bounding box center [421, 207] width 454 height 325
click at [304, 123] on circle "Edge from 07d2063a-b01a-4201-a32f-a11562db0f65 to e3fec700-6375-4efe-af2a-2d59c…" at bounding box center [304, 124] width 6 height 6
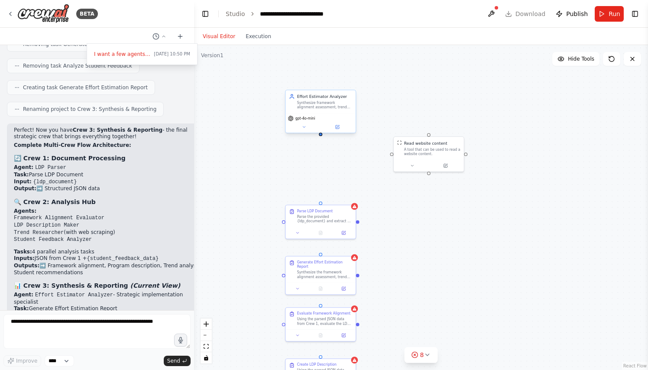
drag, startPoint x: 304, startPoint y: 120, endPoint x: 321, endPoint y: 136, distance: 23.3
click at [321, 136] on div "Parse LDP Document Parse the provided {ldp_document} and extract all relevant i…" at bounding box center [421, 207] width 454 height 325
drag, startPoint x: 321, startPoint y: 134, endPoint x: 322, endPoint y: 201, distance: 67.2
click at [322, 201] on div "Parse LDP Document Parse the provided {ldp_document} and extract all relevant i…" at bounding box center [405, 169] width 298 height 214
drag, startPoint x: 321, startPoint y: 135, endPoint x: 390, endPoint y: 154, distance: 71.8
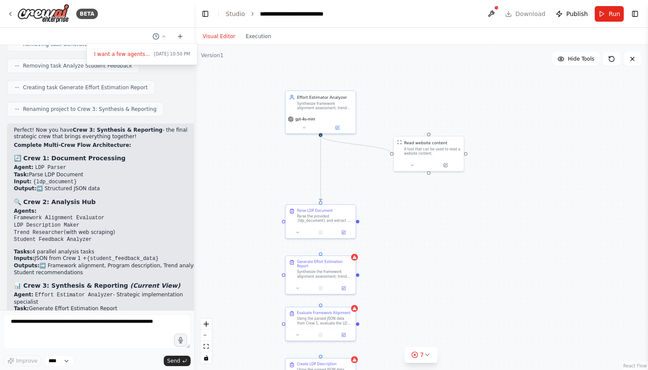
click at [390, 154] on div "Parse LDP Document Parse the provided {ldp_document} and extract all relevant i…" at bounding box center [405, 169] width 298 height 214
click at [407, 81] on div ".deletable-edge-delete-btn { width: 20px; height: 20px; border: 0px solid #ffff…" at bounding box center [421, 207] width 454 height 325
drag, startPoint x: 430, startPoint y: 133, endPoint x: 391, endPoint y: 154, distance: 43.8
click at [393, 154] on div "Read website content A tool that can be used to read a website content." at bounding box center [428, 153] width 71 height 36
click at [437, 107] on div ".deletable-edge-delete-btn { width: 20px; height: 20px; border: 0px solid #ffff…" at bounding box center [421, 207] width 454 height 325
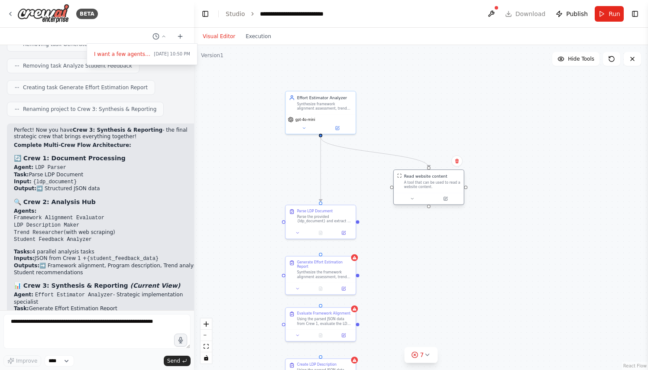
drag, startPoint x: 426, startPoint y: 155, endPoint x: 425, endPoint y: 193, distance: 37.7
click at [425, 189] on div "A tool that can be used to read a website content." at bounding box center [432, 184] width 56 height 9
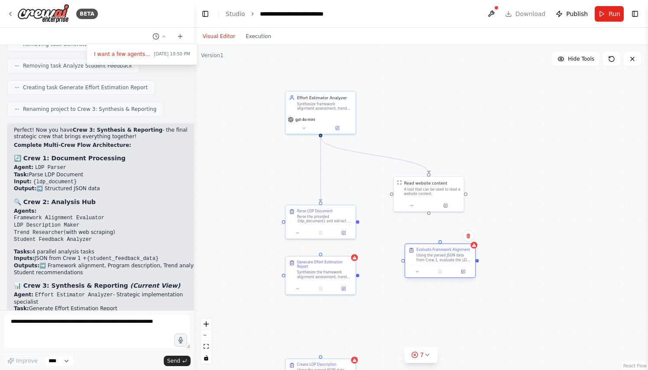
drag, startPoint x: 319, startPoint y: 328, endPoint x: 440, endPoint y: 266, distance: 136.0
click at [441, 266] on div "Evaluate Framework Alignment Using the parsed JSON data from Crew 1, evaluate t…" at bounding box center [440, 255] width 70 height 22
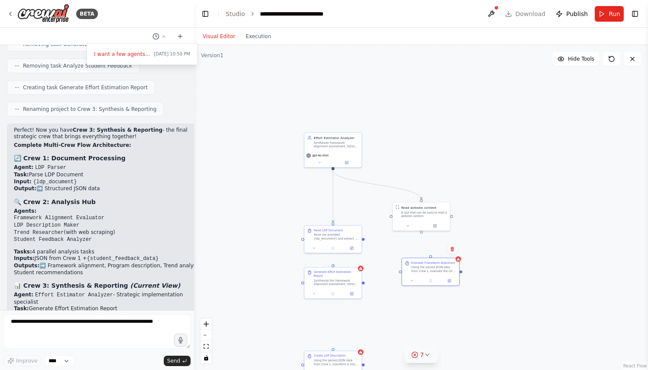
click at [431, 356] on button "7" at bounding box center [421, 355] width 33 height 16
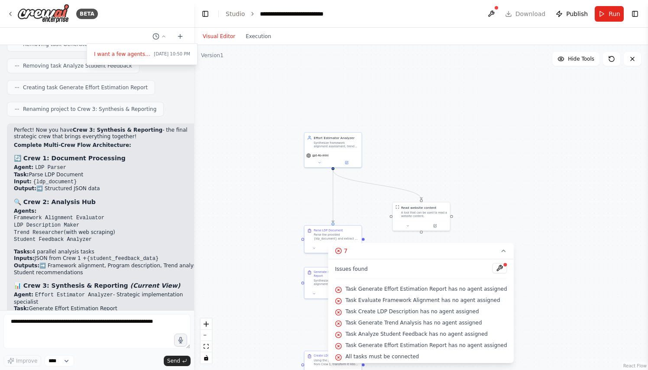
click at [541, 299] on div ".deletable-edge-delete-btn { width: 20px; height: 20px; border: 0px solid #ffff…" at bounding box center [421, 207] width 454 height 325
click at [496, 270] on button at bounding box center [500, 268] width 15 height 10
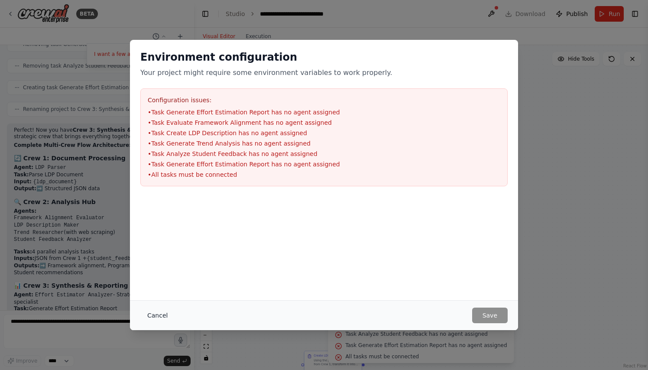
click at [158, 314] on button "Cancel" at bounding box center [157, 316] width 34 height 16
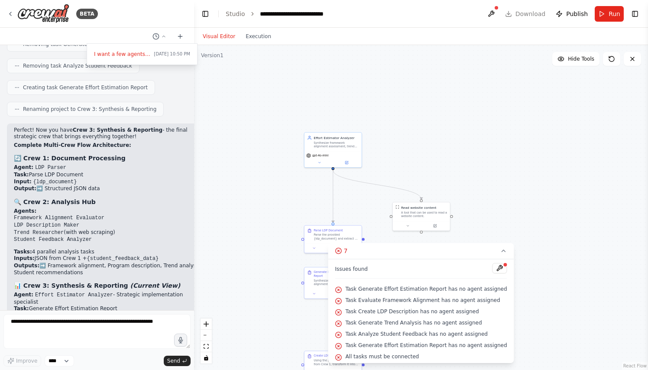
click at [467, 131] on div ".deletable-edge-delete-btn { width: 20px; height: 20px; border: 0px solid #ffff…" at bounding box center [421, 207] width 454 height 325
click at [500, 251] on icon at bounding box center [503, 250] width 7 height 7
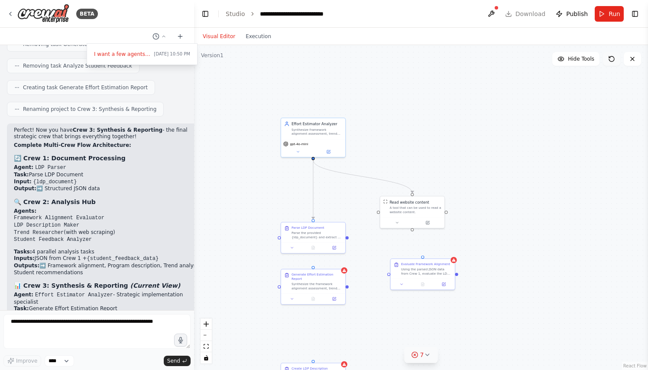
click at [612, 60] on icon at bounding box center [611, 58] width 7 height 7
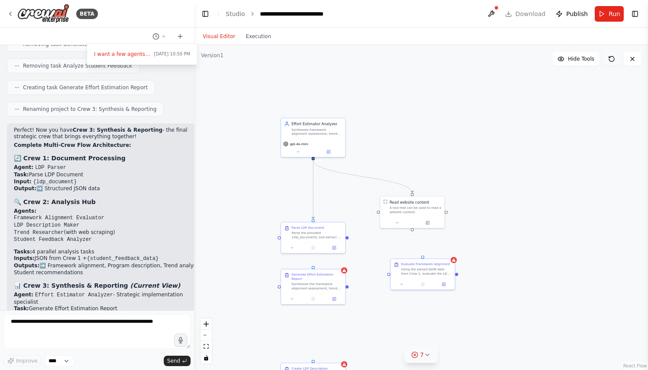
click at [612, 60] on icon at bounding box center [611, 58] width 7 height 7
click at [136, 53] on span "I want a few agents to work together to generate a report:" at bounding box center [122, 54] width 56 height 7
click at [159, 36] on circle at bounding box center [156, 36] width 6 height 6
click at [137, 55] on span "I want a few agents to work together to generate a report:" at bounding box center [122, 54] width 56 height 7
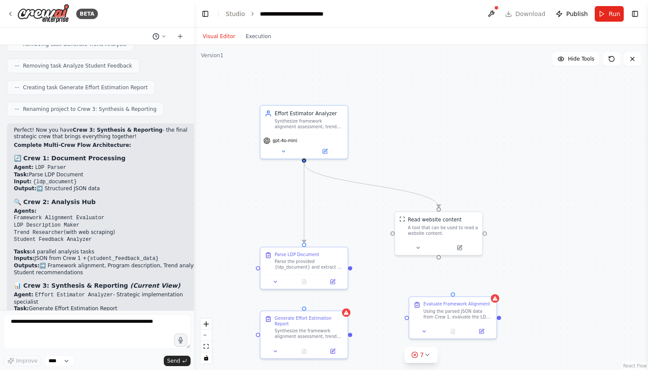
click at [156, 35] on icon at bounding box center [155, 36] width 7 height 7
click at [109, 54] on span "show me" at bounding box center [122, 54] width 56 height 7
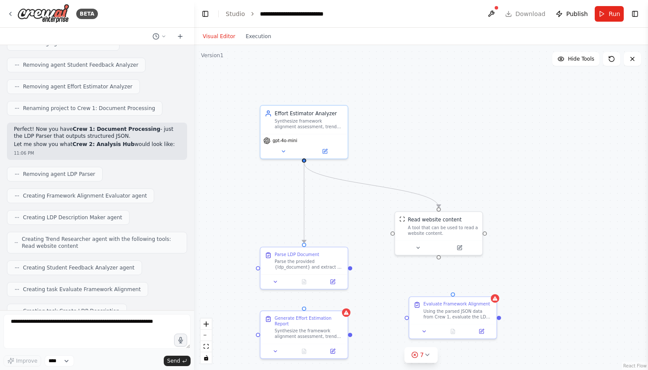
scroll to position [1780, 0]
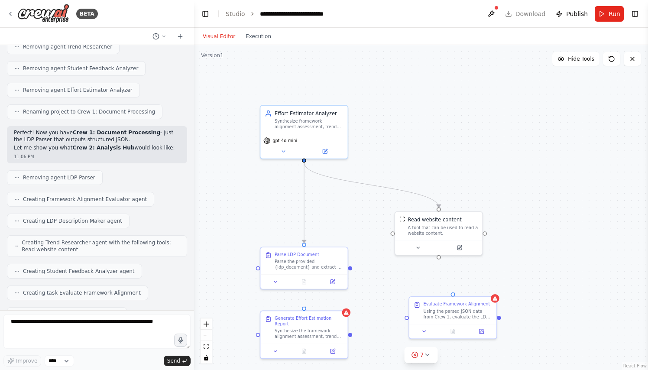
click at [264, 232] on div ".deletable-edge-delete-btn { width: 20px; height: 20px; border: 0px solid #ffff…" at bounding box center [421, 207] width 454 height 325
click at [68, 324] on textarea at bounding box center [96, 331] width 187 height 35
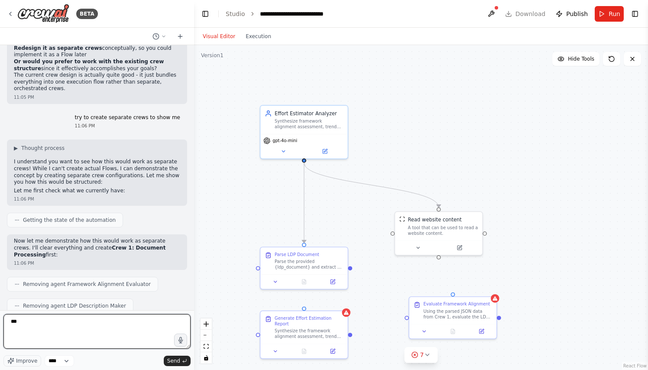
scroll to position [1495, 0]
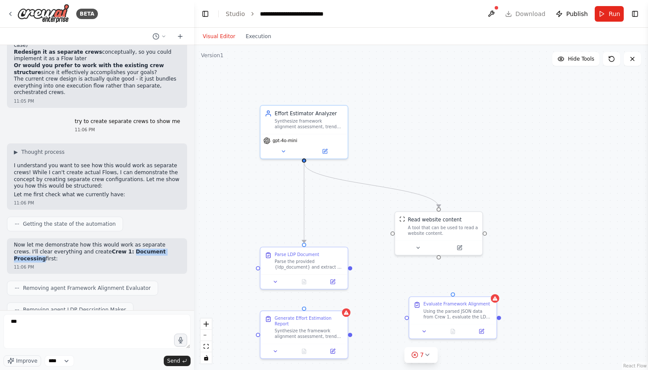
drag, startPoint x: 103, startPoint y: 162, endPoint x: 160, endPoint y: 162, distance: 57.2
click at [160, 242] on p "Now let me demonstrate how this would work as separate crews. I'll clear everyt…" at bounding box center [97, 252] width 166 height 20
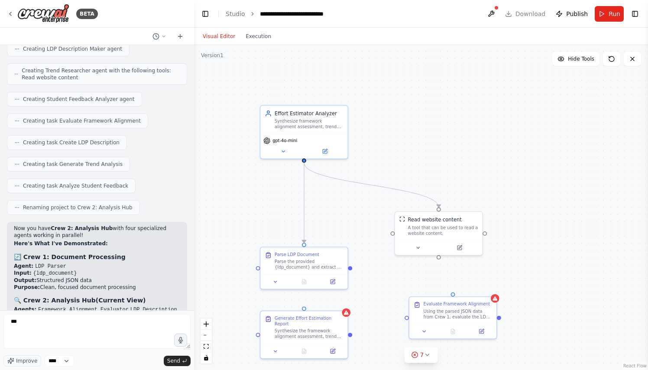
scroll to position [1982, 0]
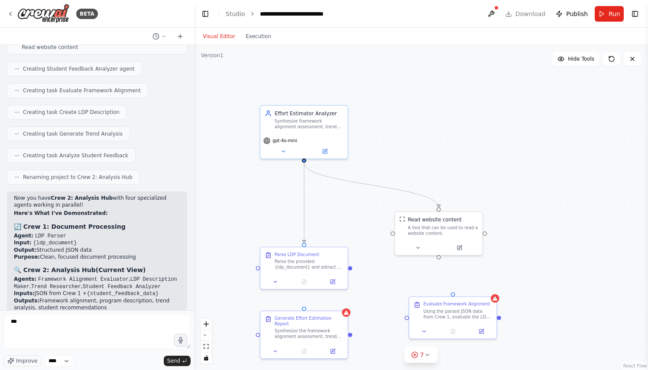
drag, startPoint x: 50, startPoint y: 223, endPoint x: 118, endPoint y: 224, distance: 68.5
click at [118, 324] on strong "📊 Crew 3: Synthesis & Reporting" at bounding box center [71, 327] width 114 height 7
drag, startPoint x: 32, startPoint y: 138, endPoint x: 69, endPoint y: 138, distance: 36.4
click at [69, 233] on li "Agent: LDP Parser" at bounding box center [97, 236] width 166 height 7
click at [41, 325] on textarea "***" at bounding box center [96, 331] width 187 height 35
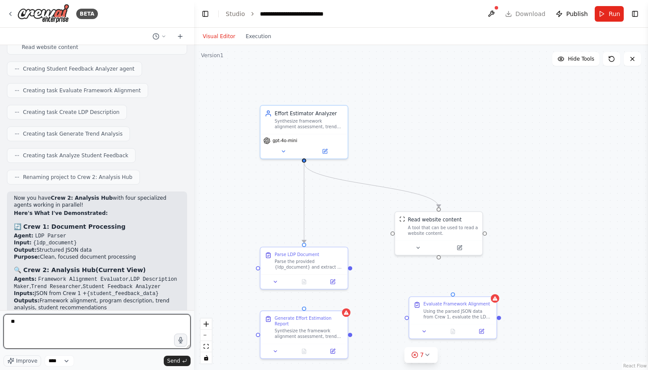
type textarea "*"
type textarea "**********"
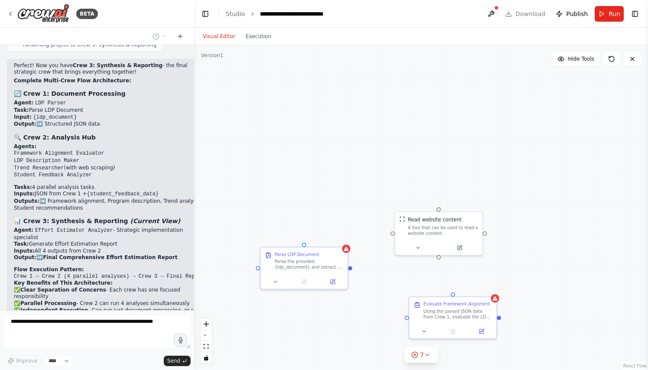
scroll to position [2710, 0]
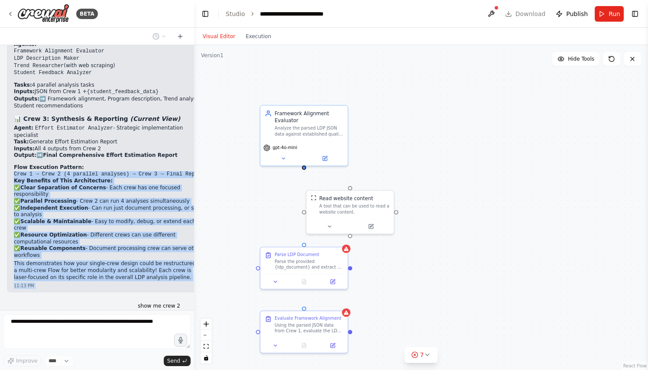
drag, startPoint x: 13, startPoint y: 153, endPoint x: 104, endPoint y: 148, distance: 90.7
click at [104, 148] on div "I want a few agents to work together to generate a report: 10:50 PM ▶ Thought p…" at bounding box center [97, 177] width 194 height 265
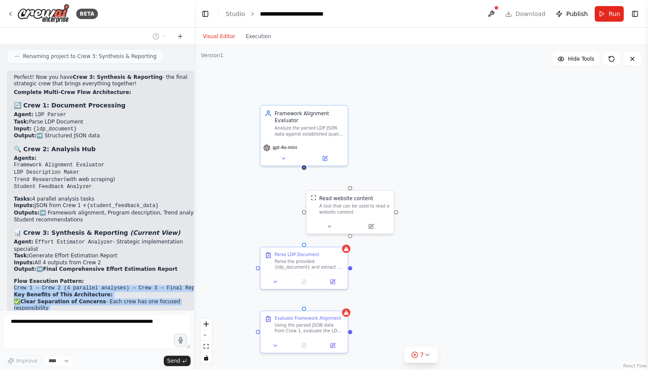
scroll to position [2714, 0]
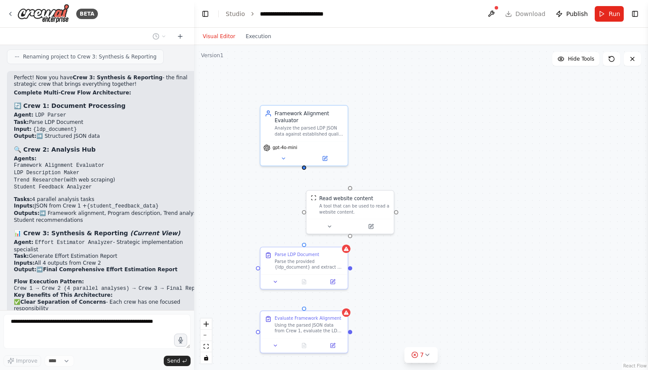
click at [112, 285] on code "Crew 1 → Crew 2 (4 parallel analyses) → Crew 3 → Final Report" at bounding box center [109, 288] width 190 height 6
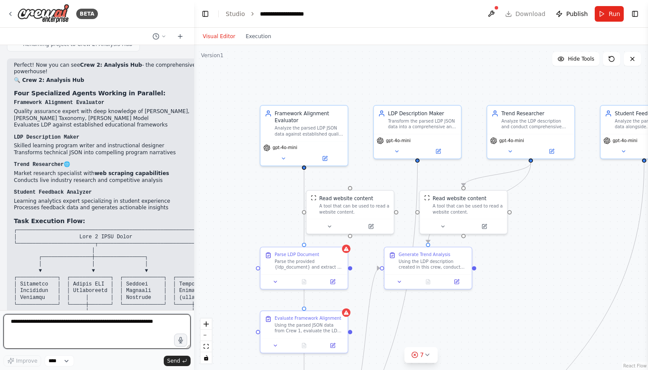
scroll to position [0, 0]
click at [524, 13] on header "**********" at bounding box center [421, 14] width 454 height 28
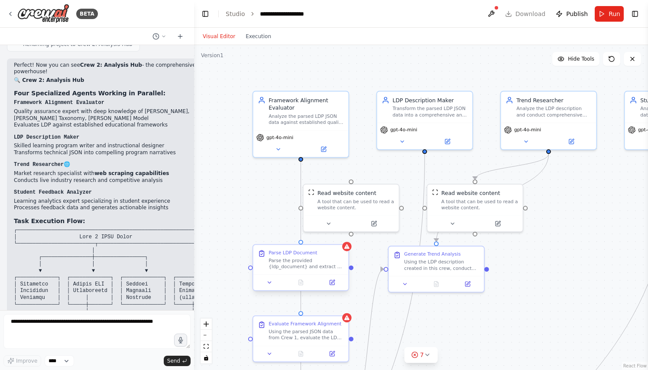
click at [339, 257] on div "Parse the provided {ldp_document} and extract all relevant information into a s…" at bounding box center [306, 263] width 75 height 13
click at [326, 335] on div "Using the parsed JSON data from Crew 1, evaluate the LDP against established qu…" at bounding box center [306, 333] width 75 height 13
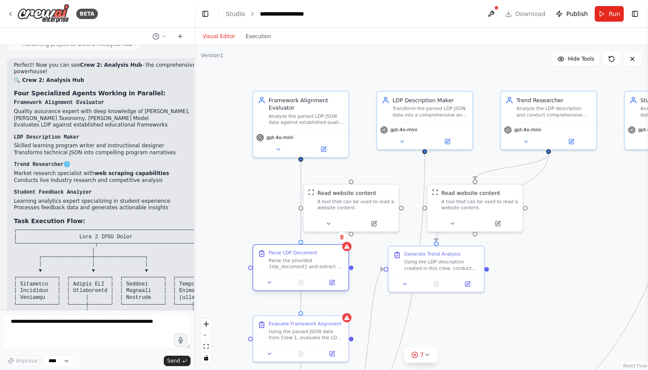
click at [321, 269] on div "Parse the provided {ldp_document} and extract all relevant information into a s…" at bounding box center [306, 263] width 75 height 13
click at [336, 120] on div "Analyze the parsed LDP JSON data against established quality frameworks and gen…" at bounding box center [306, 118] width 75 height 13
click at [408, 118] on div "LDP Description Maker Transform the parsed LDP JSON data into a comprehensive a…" at bounding box center [424, 105] width 95 height 31
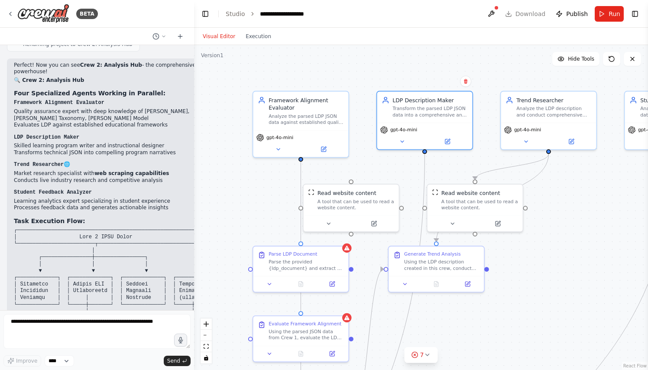
click at [253, 42] on div "Visual Editor Execution" at bounding box center [237, 36] width 79 height 17
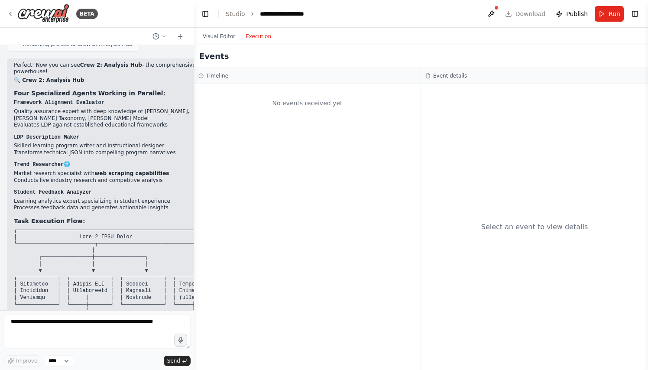
click at [254, 37] on button "Execution" at bounding box center [258, 36] width 36 height 10
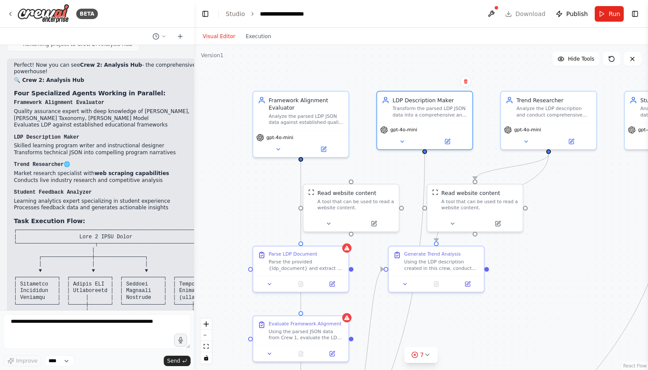
click at [223, 36] on button "Visual Editor" at bounding box center [219, 36] width 43 height 10
click at [608, 13] on button "Run" at bounding box center [609, 14] width 29 height 16
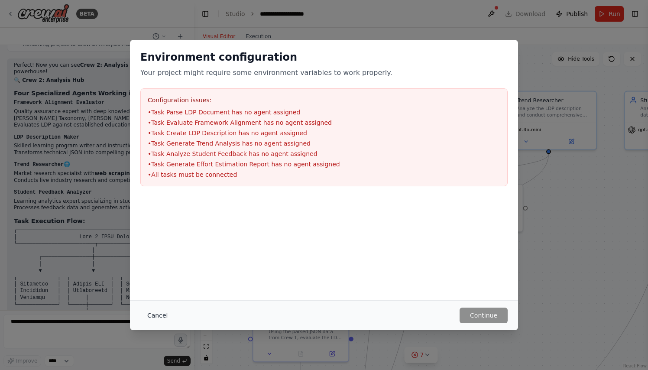
click at [164, 316] on button "Cancel" at bounding box center [157, 316] width 34 height 16
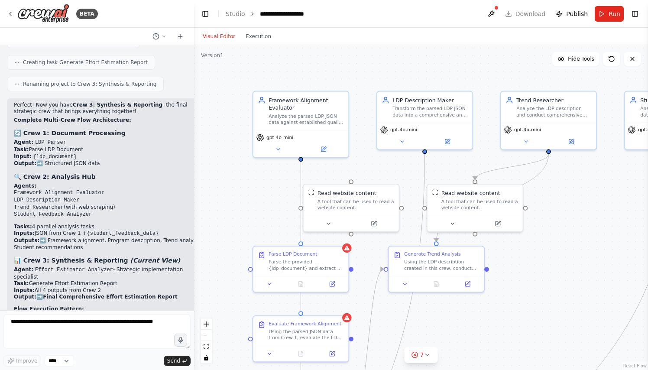
scroll to position [3424, 0]
